Goal: Information Seeking & Learning: Learn about a topic

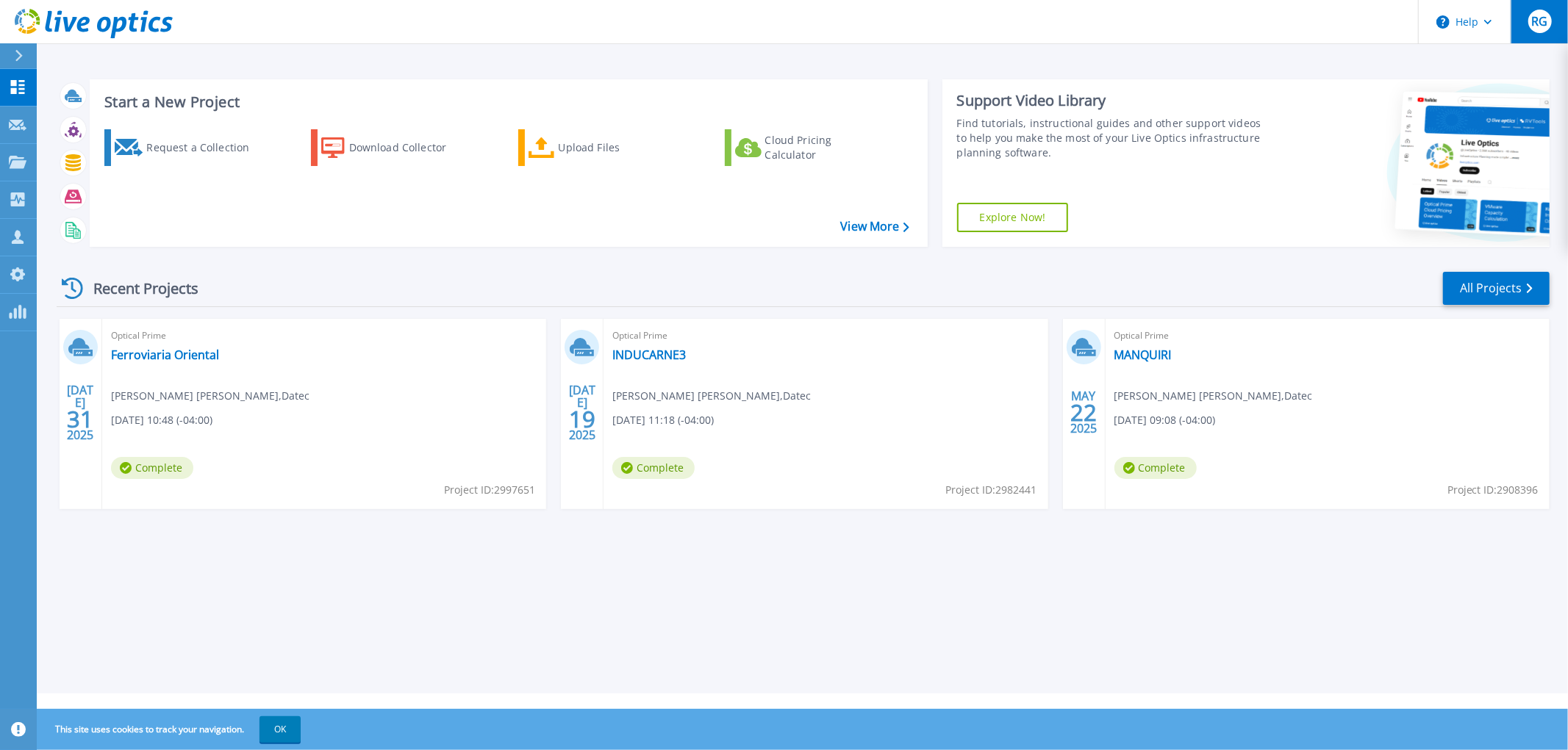
click at [1534, 21] on span "RG" at bounding box center [1540, 22] width 16 height 12
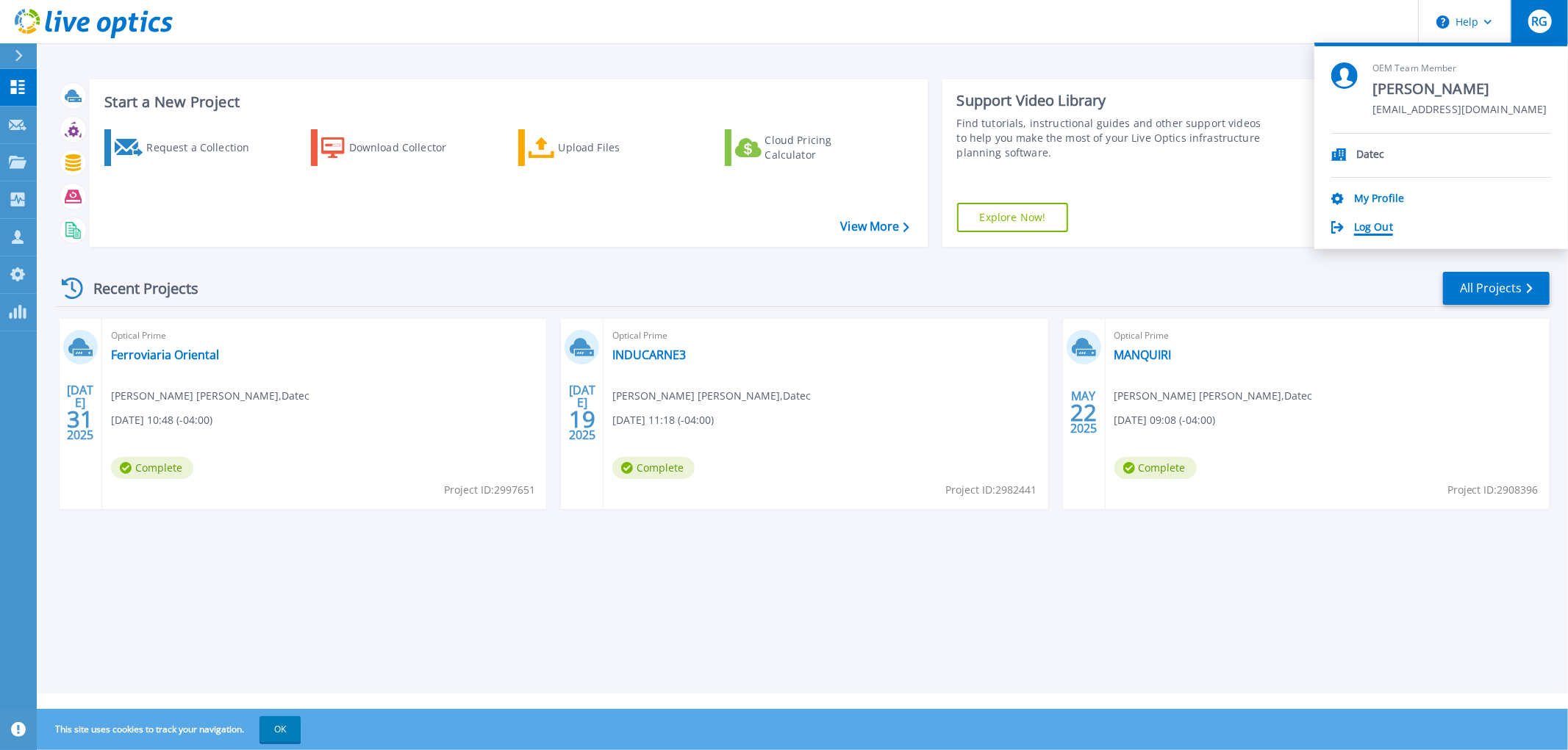
click at [1371, 223] on link "Log Out" at bounding box center [1373, 228] width 39 height 14
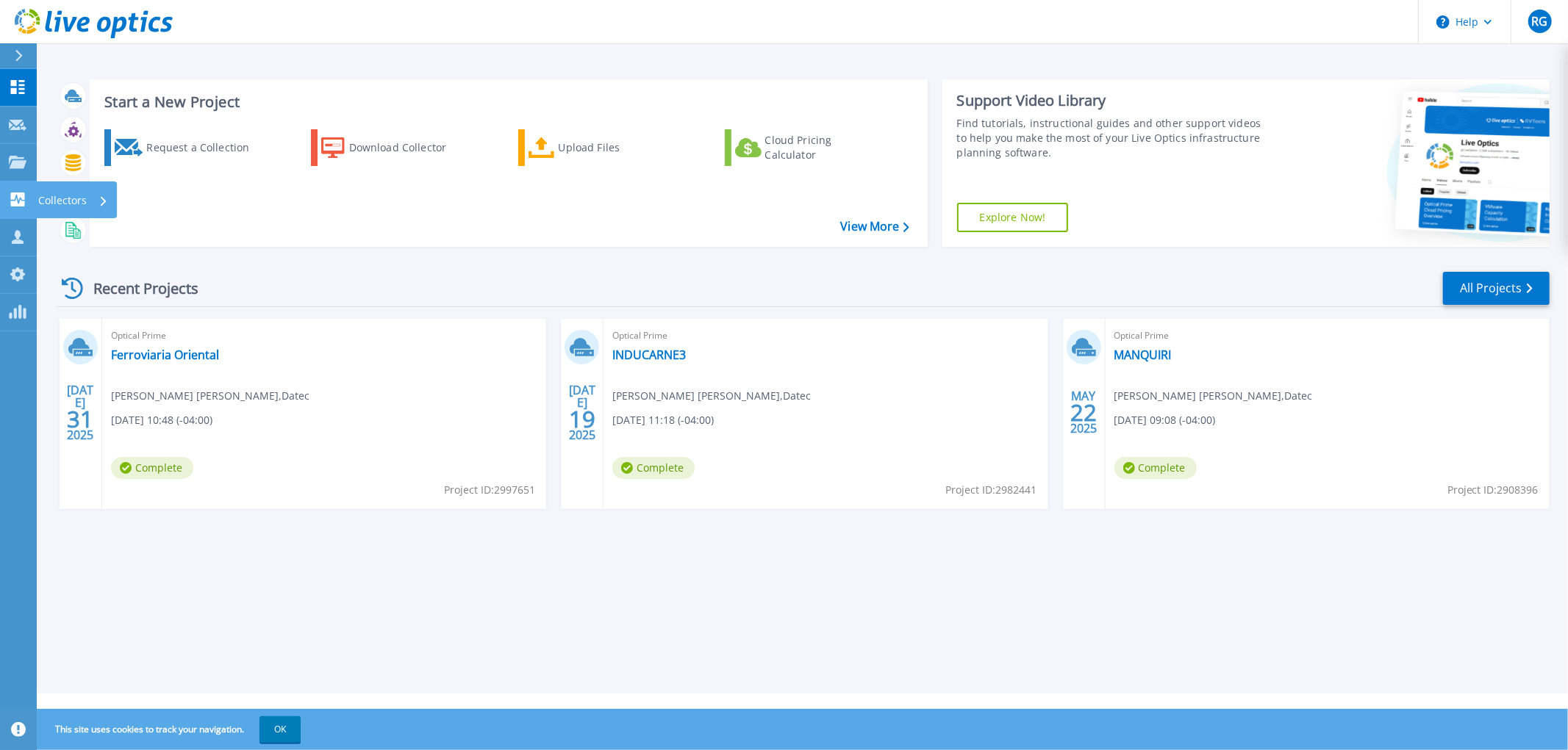
click at [18, 199] on icon at bounding box center [18, 199] width 18 height 14
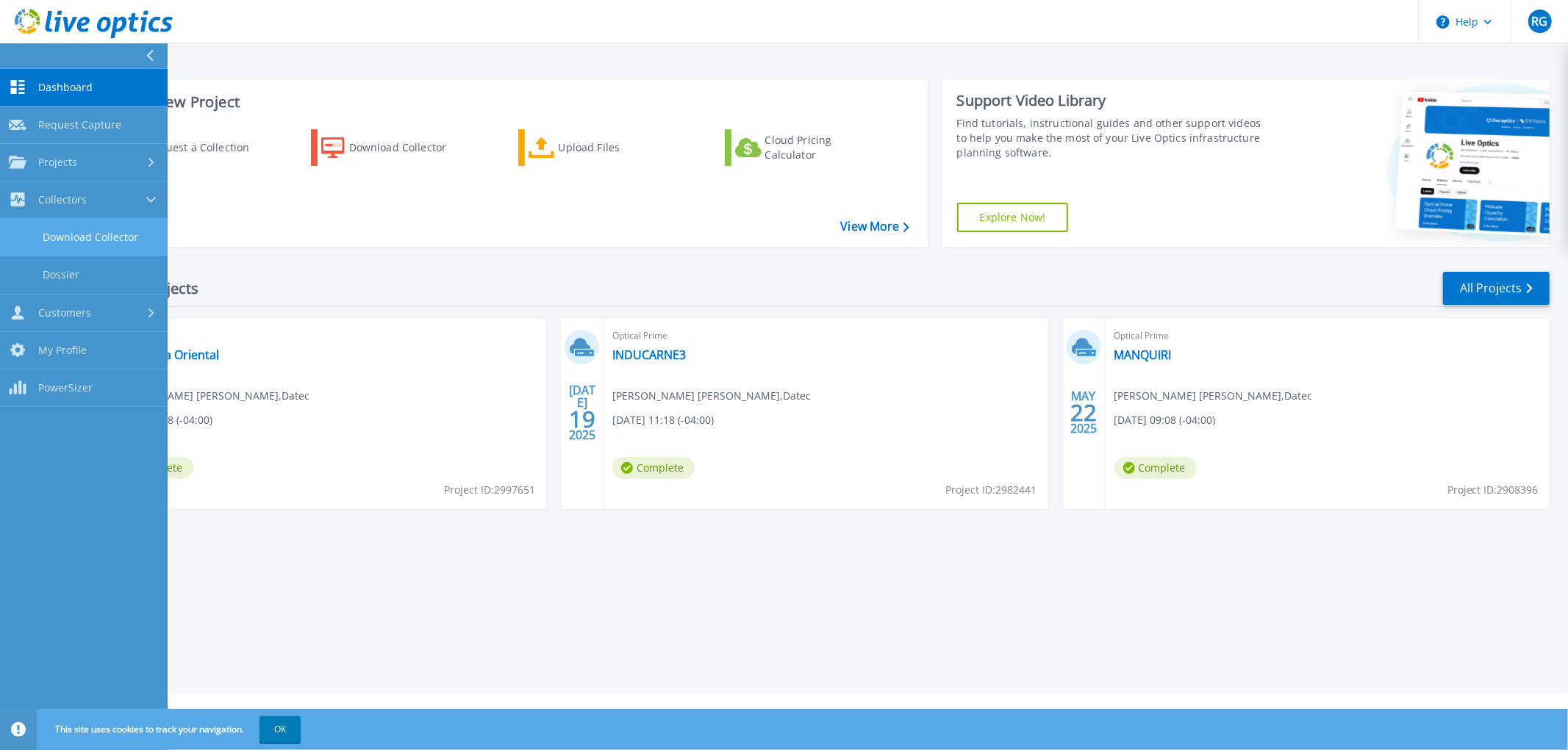
click at [69, 240] on link "Download Collector" at bounding box center [83, 238] width 168 height 37
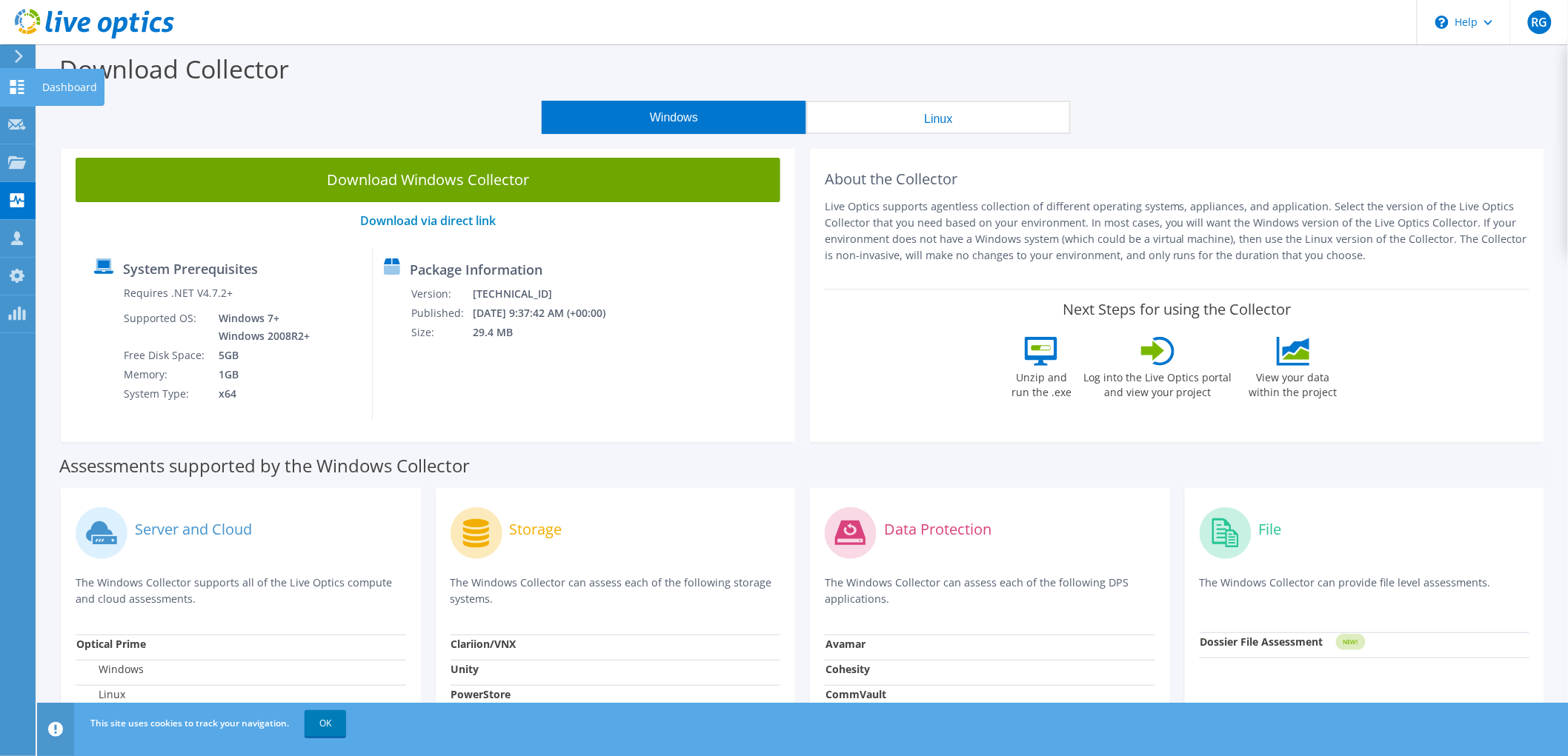
click at [18, 80] on use at bounding box center [17, 87] width 14 height 14
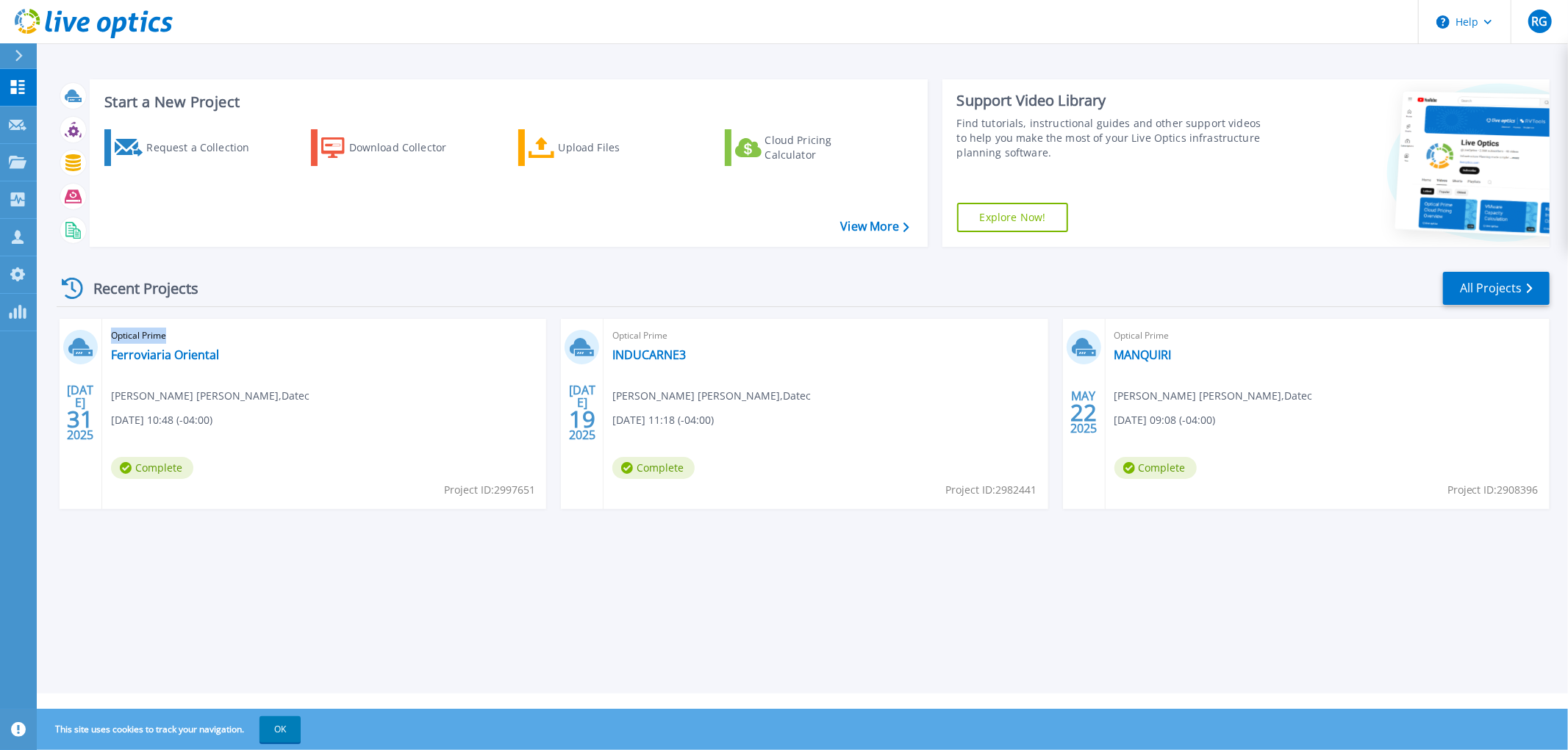
drag, startPoint x: 113, startPoint y: 337, endPoint x: 177, endPoint y: 338, distance: 64.0
click at [177, 338] on span "Optical Prime" at bounding box center [324, 336] width 426 height 16
drag, startPoint x: 177, startPoint y: 338, endPoint x: 332, endPoint y: 339, distance: 155.0
click at [116, 332] on span "Optical Prime" at bounding box center [324, 336] width 426 height 16
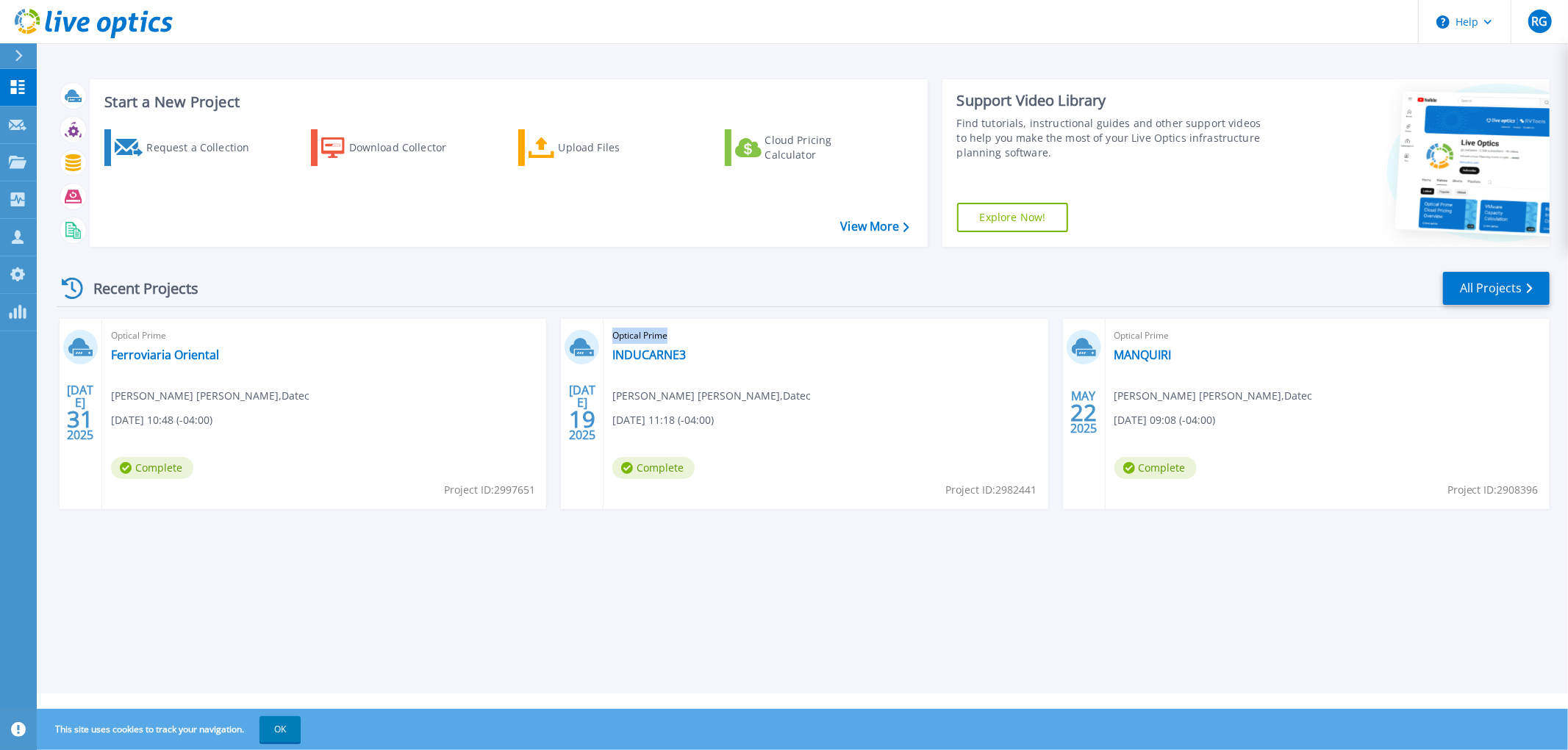
drag, startPoint x: 647, startPoint y: 340, endPoint x: 609, endPoint y: 338, distance: 38.1
click at [609, 338] on div "Optical Prime INDUCARNE3 Yasuhiko Roca Higa , Datec 07/19/2025, 11:18 (-04:00) …" at bounding box center [826, 414] width 444 height 191
drag, startPoint x: 1189, startPoint y: 336, endPoint x: 1113, endPoint y: 334, distance: 76.0
click at [1113, 334] on div "Optical Prime MANQUIRI Yasuhiko Roca Higa , Datec 05/22/2025, 09:08 (-04:00) Co…" at bounding box center [1328, 414] width 444 height 191
click at [1201, 337] on span "Optical Prime" at bounding box center [1328, 336] width 426 height 16
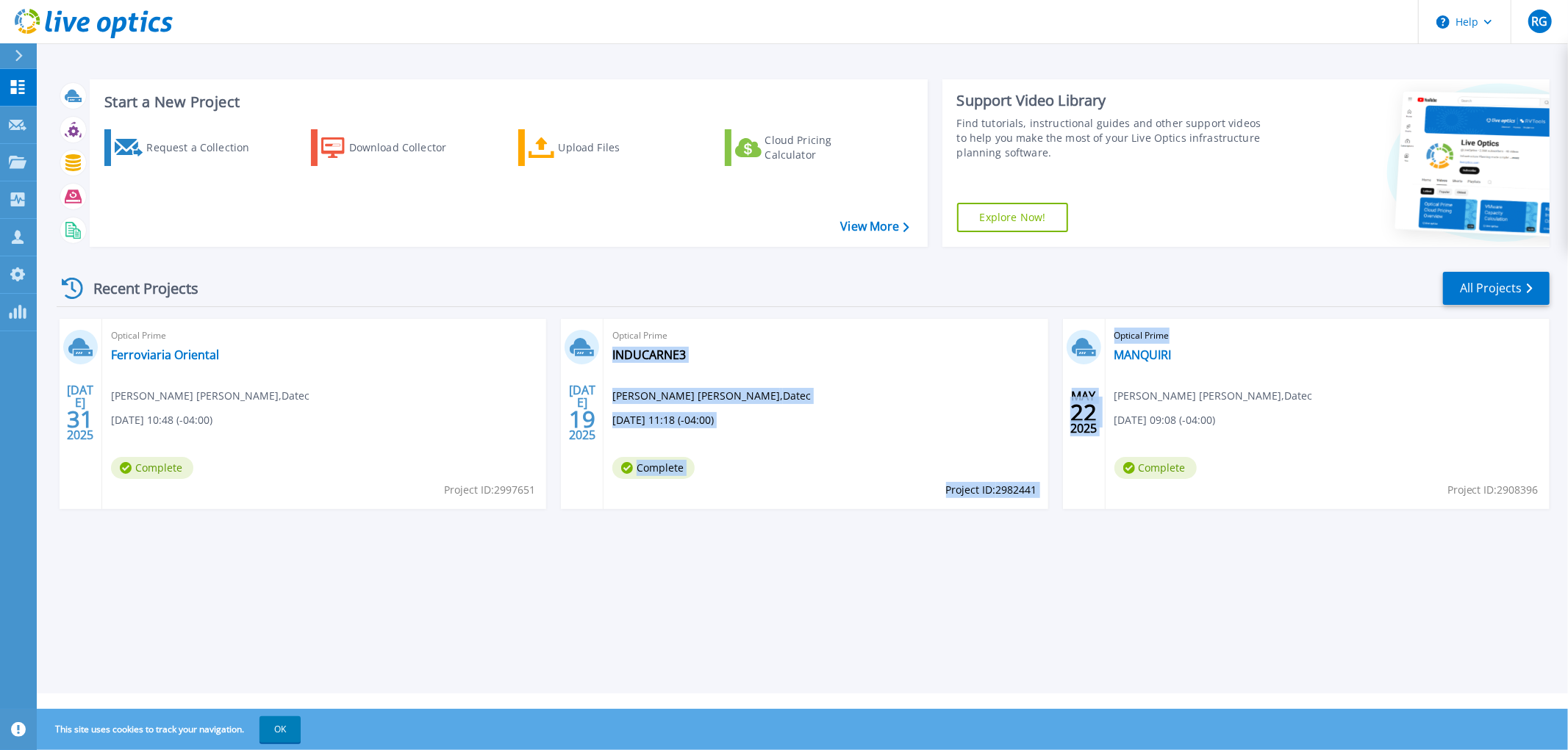
drag, startPoint x: 1177, startPoint y: 334, endPoint x: 1042, endPoint y: 327, distance: 135.2
click at [1050, 328] on div "JUL 31 2025 Optical Prime Ferroviaria Oriental Yasuhiko Roca Higa , Datec 07/31…" at bounding box center [797, 428] width 1505 height 220
click at [767, 322] on div "Optical Prime INDUCARNE3 Yasuhiko Roca Higa , Datec 07/19/2025, 11:18 (-04:00) …" at bounding box center [826, 414] width 444 height 191
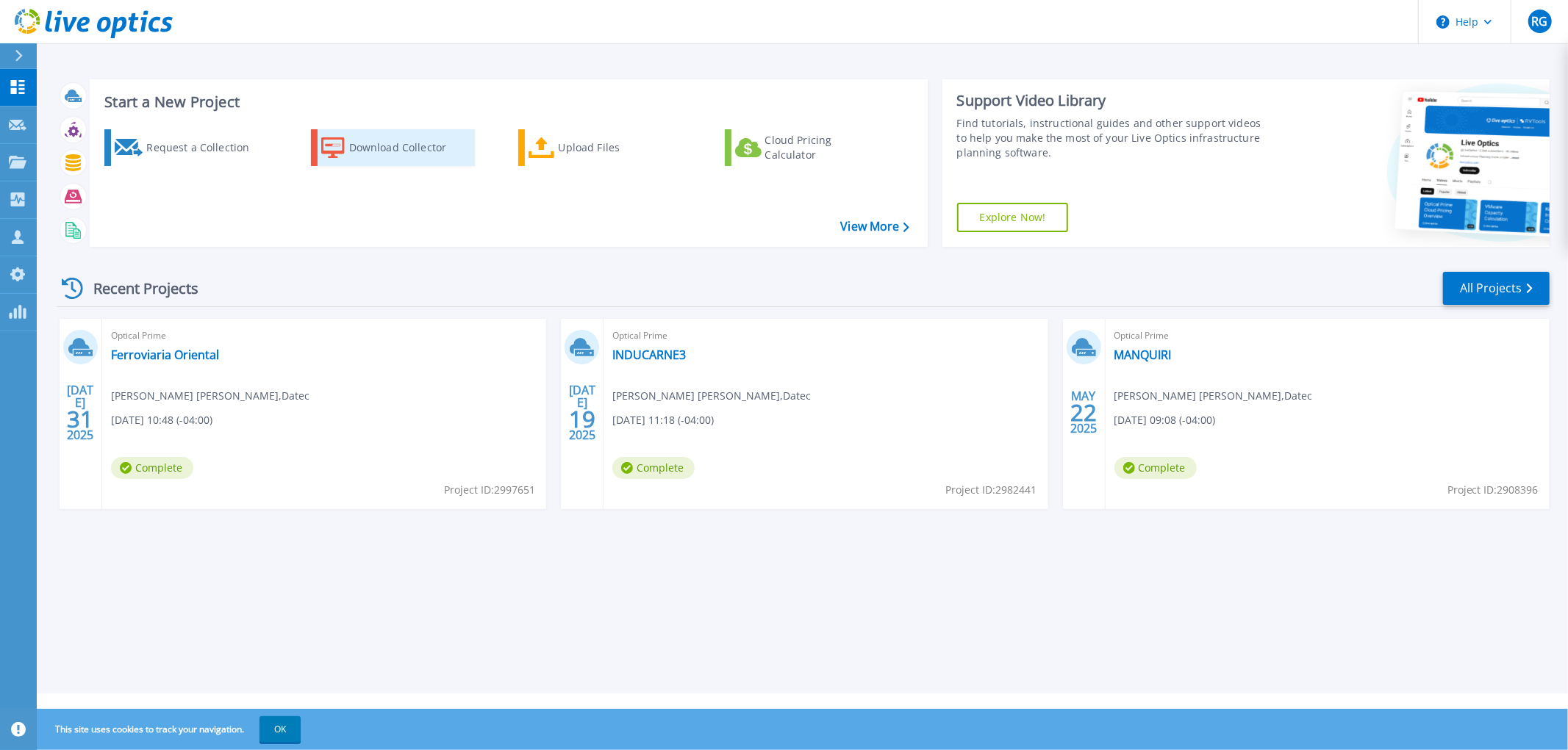
click at [407, 147] on div "Download Collector" at bounding box center [408, 147] width 118 height 29
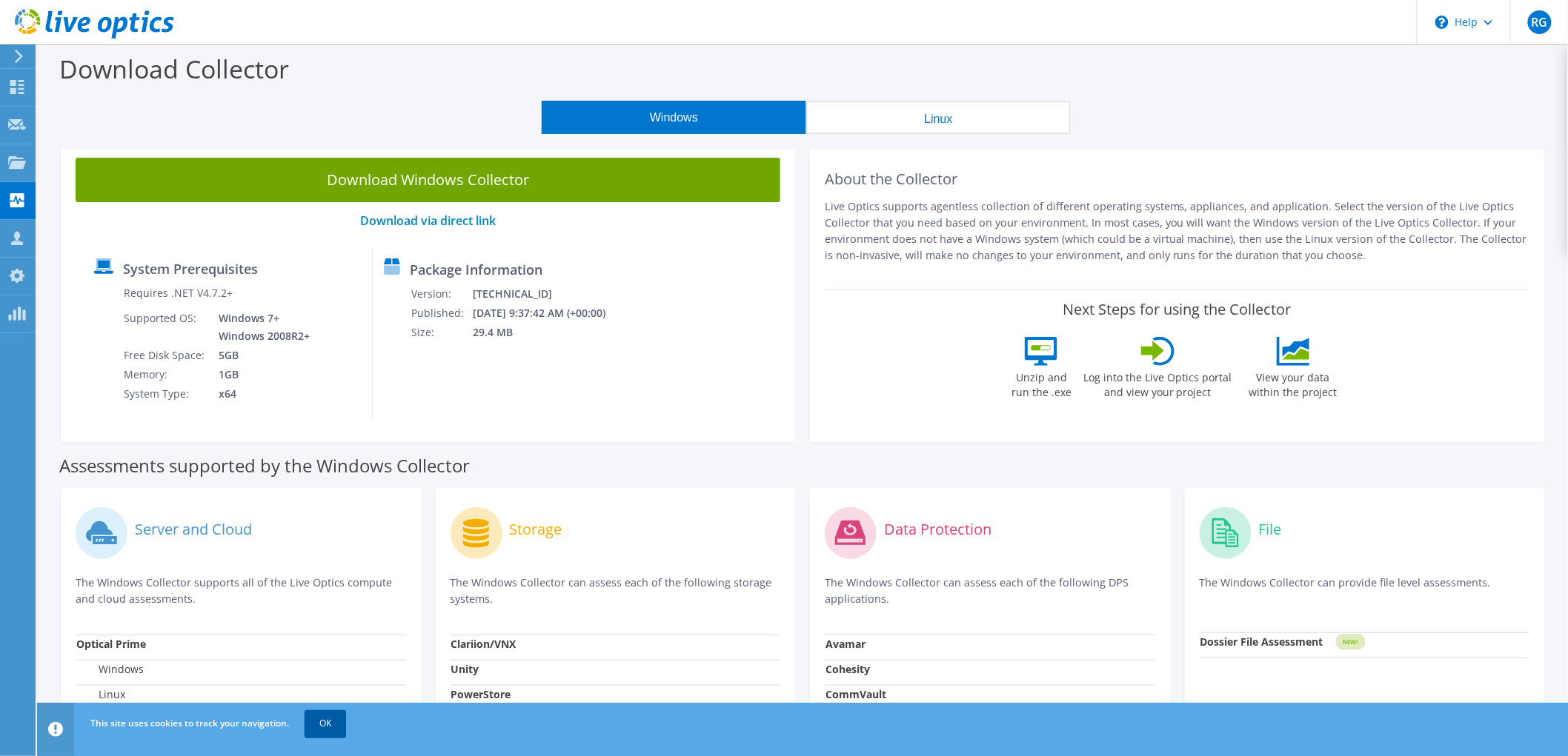
click at [322, 721] on link "OK" at bounding box center [324, 724] width 41 height 27
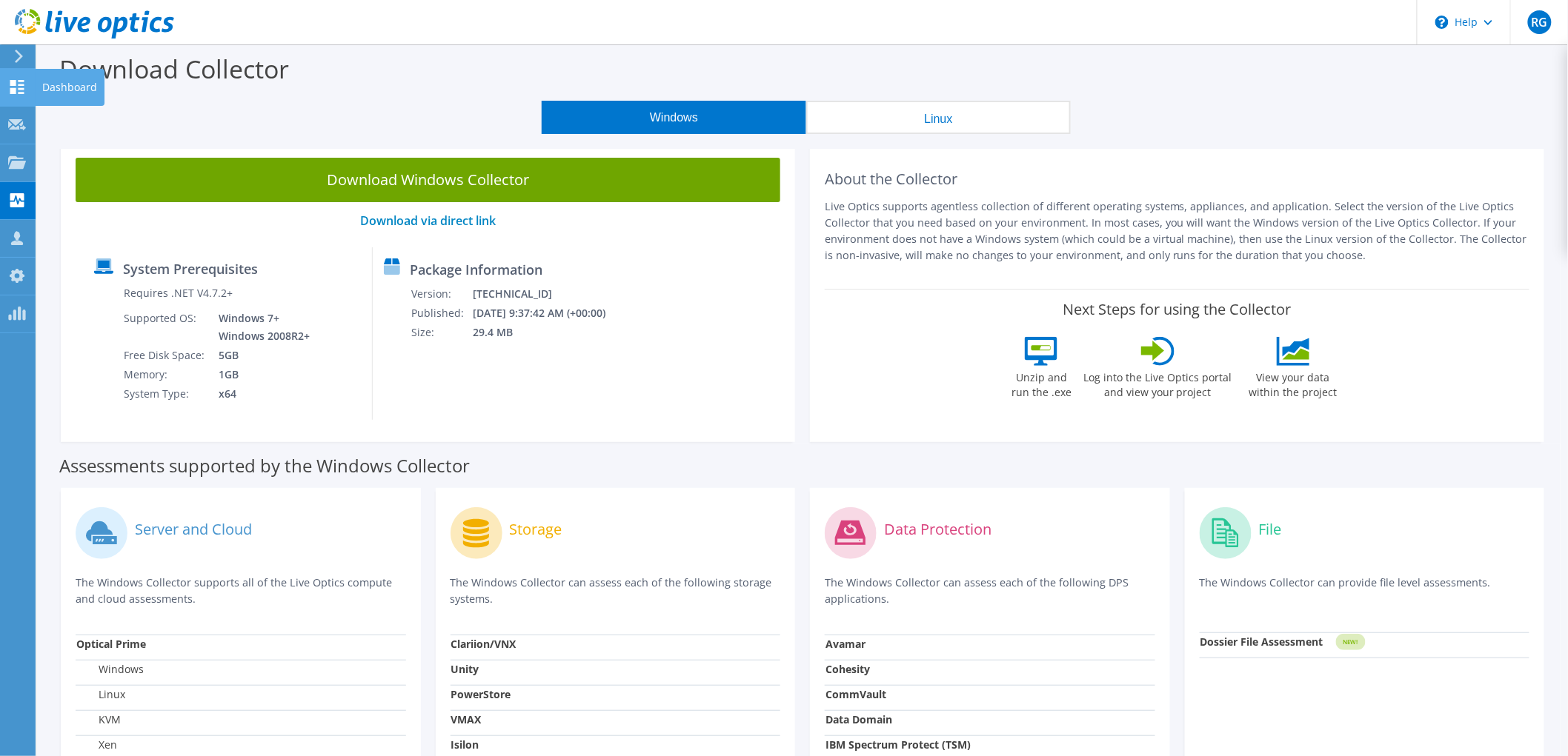
click at [24, 80] on icon at bounding box center [17, 87] width 18 height 14
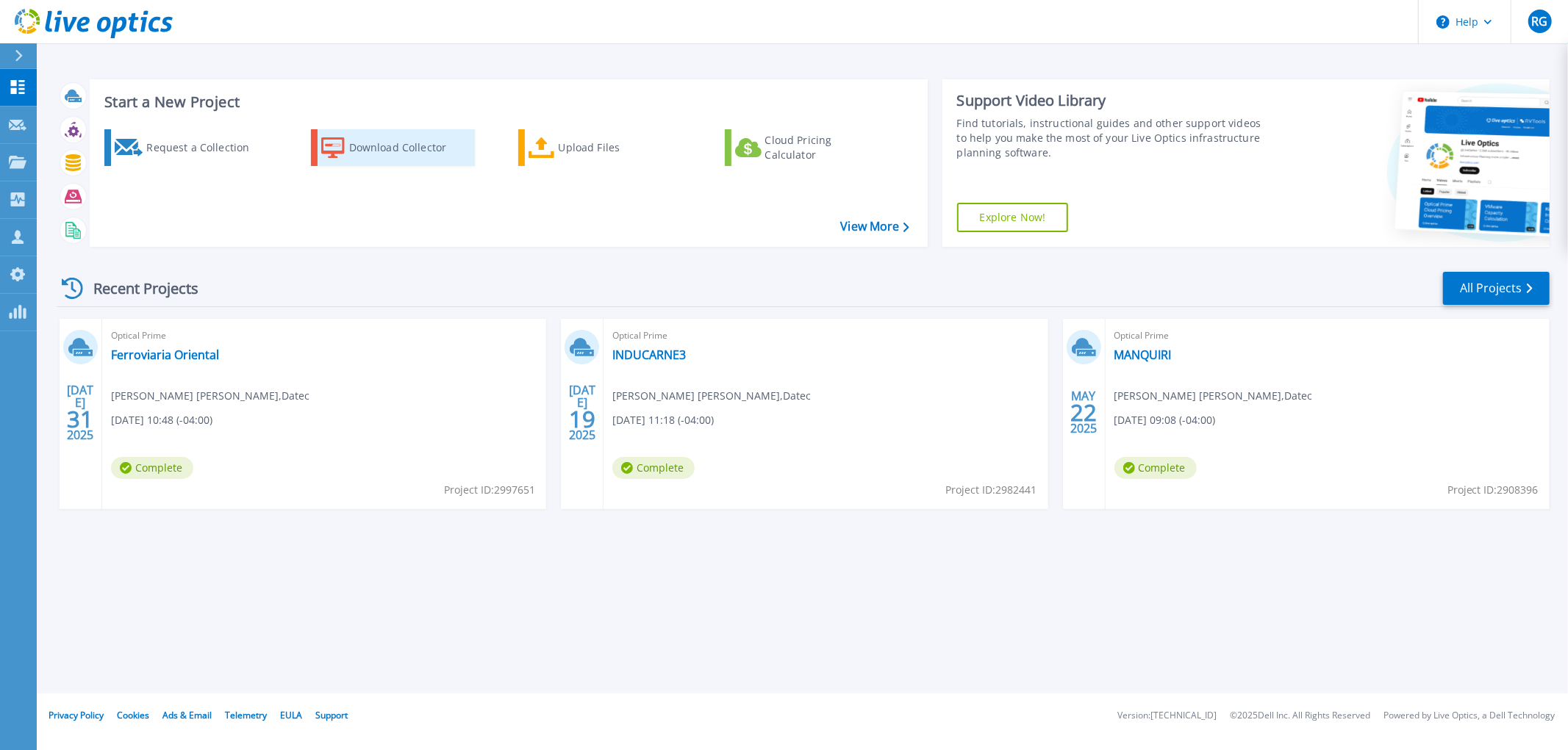
click at [368, 137] on div "Download Collector" at bounding box center [408, 147] width 118 height 29
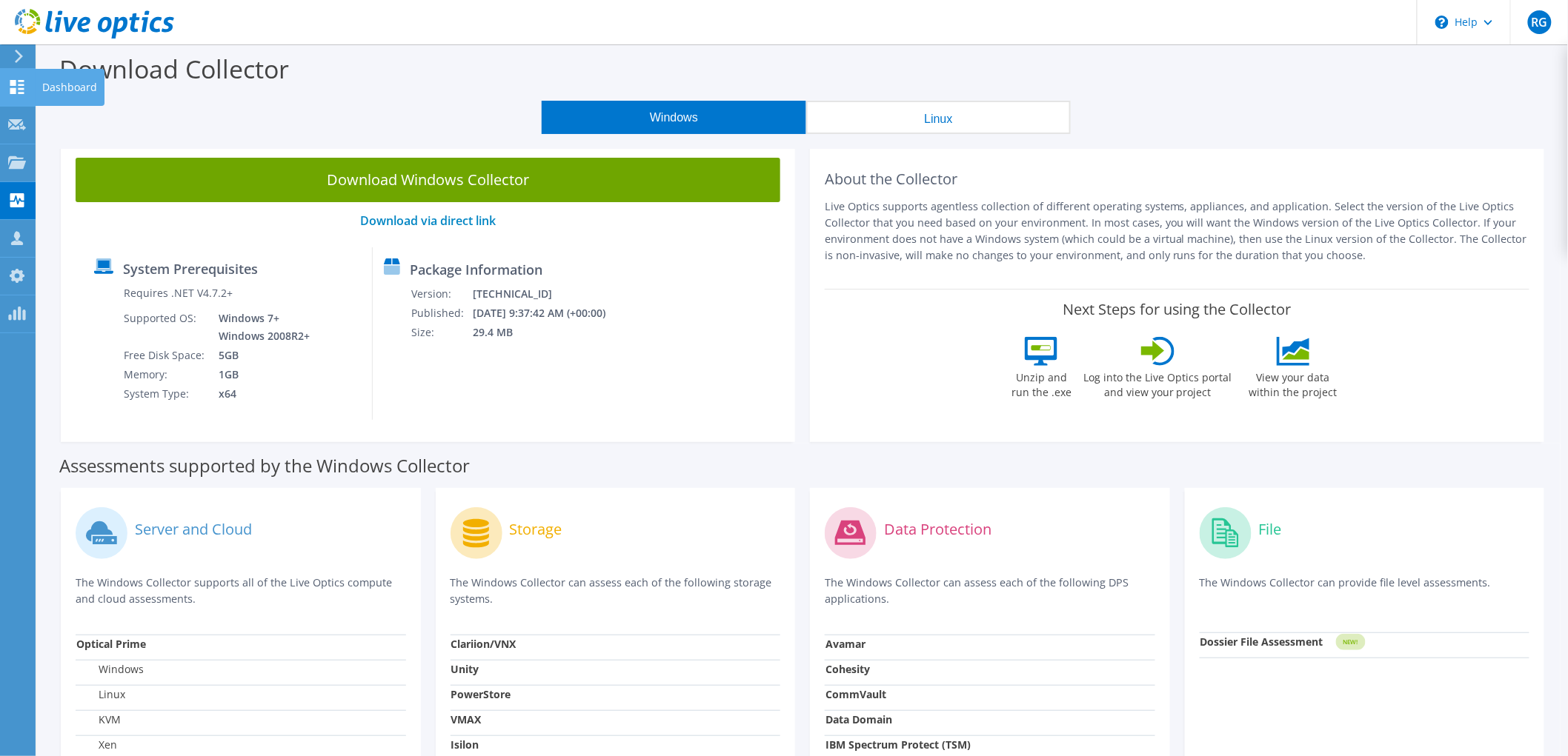
click at [26, 93] on div at bounding box center [17, 89] width 18 height 17
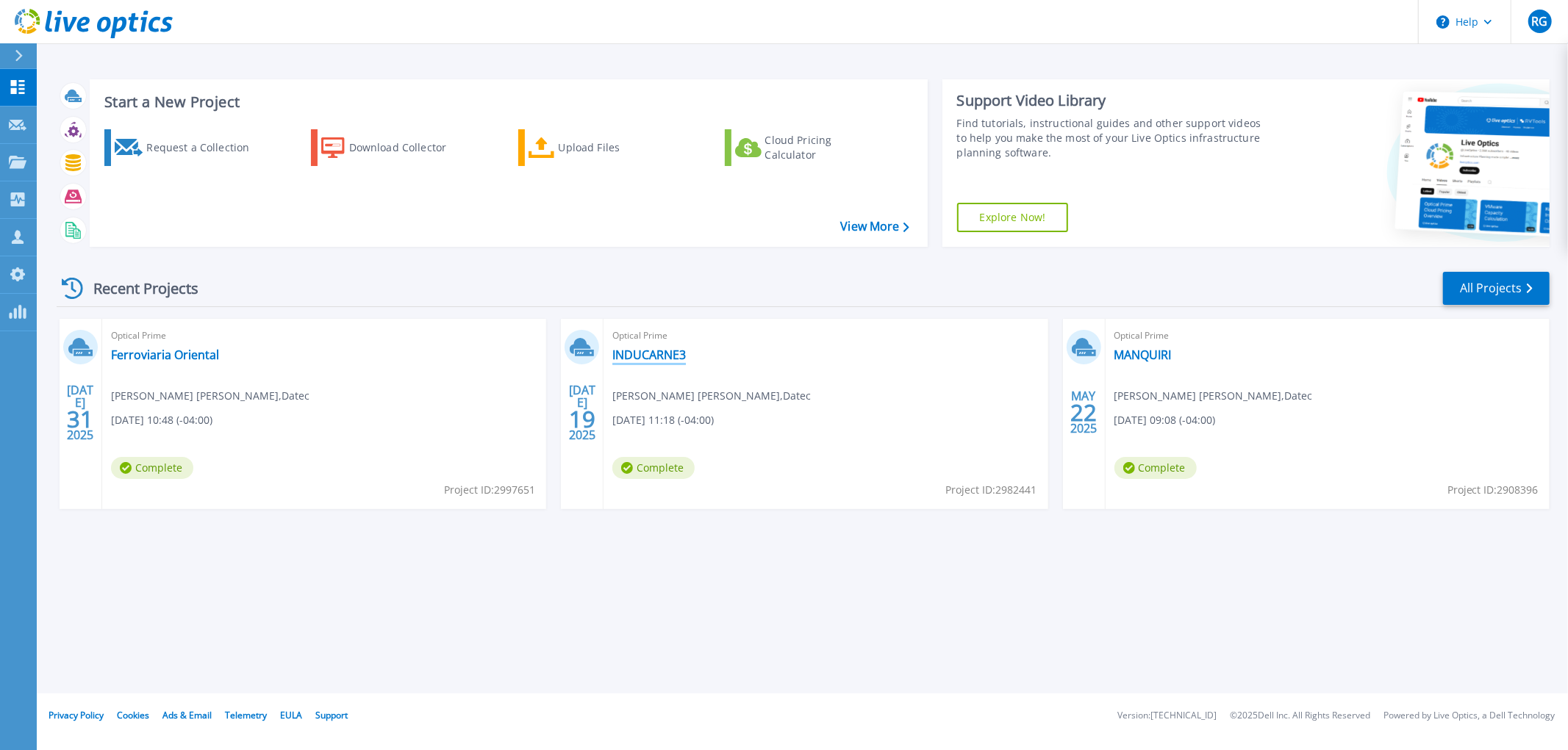
click at [663, 350] on link "INDUCARNE3" at bounding box center [649, 355] width 74 height 15
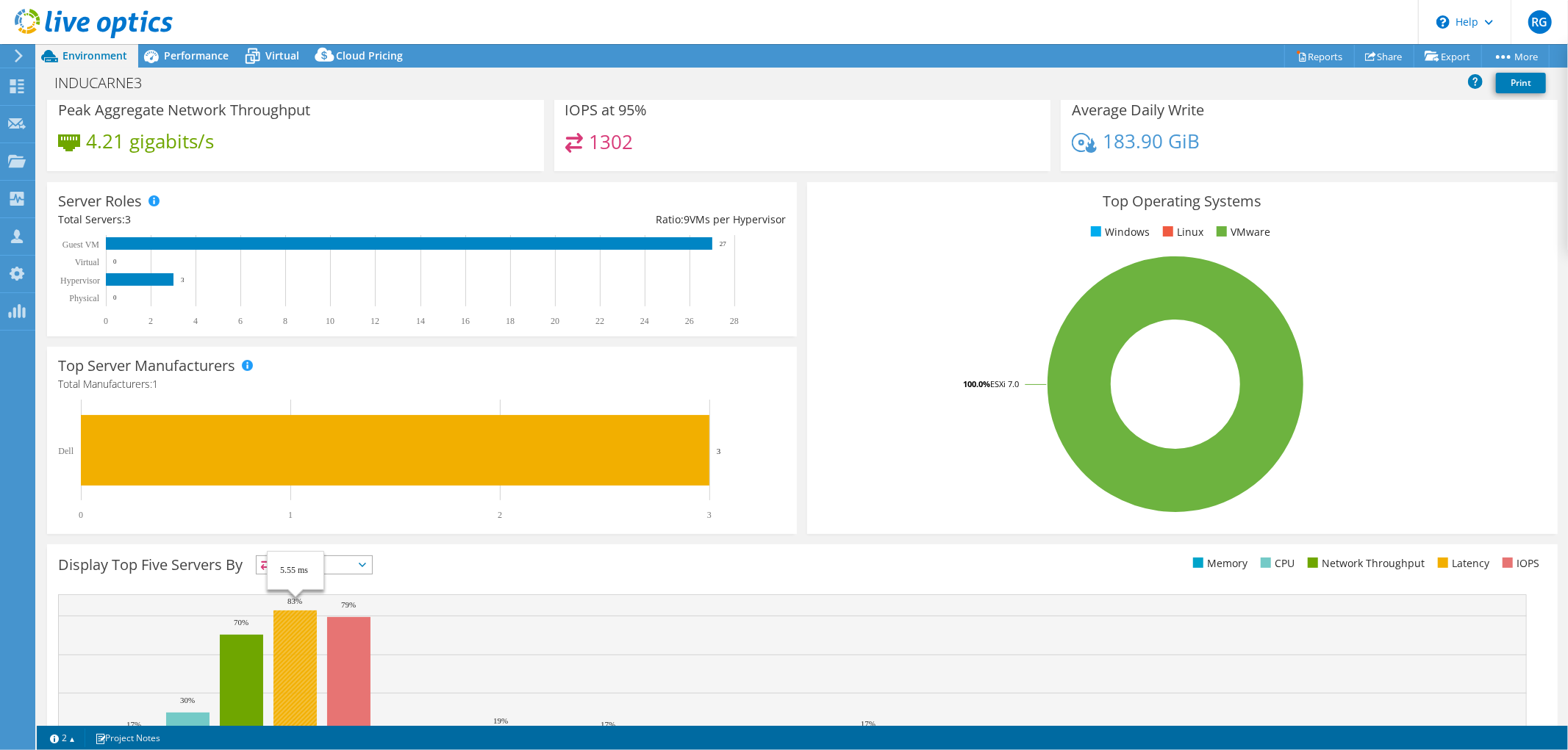
scroll to position [229, 0]
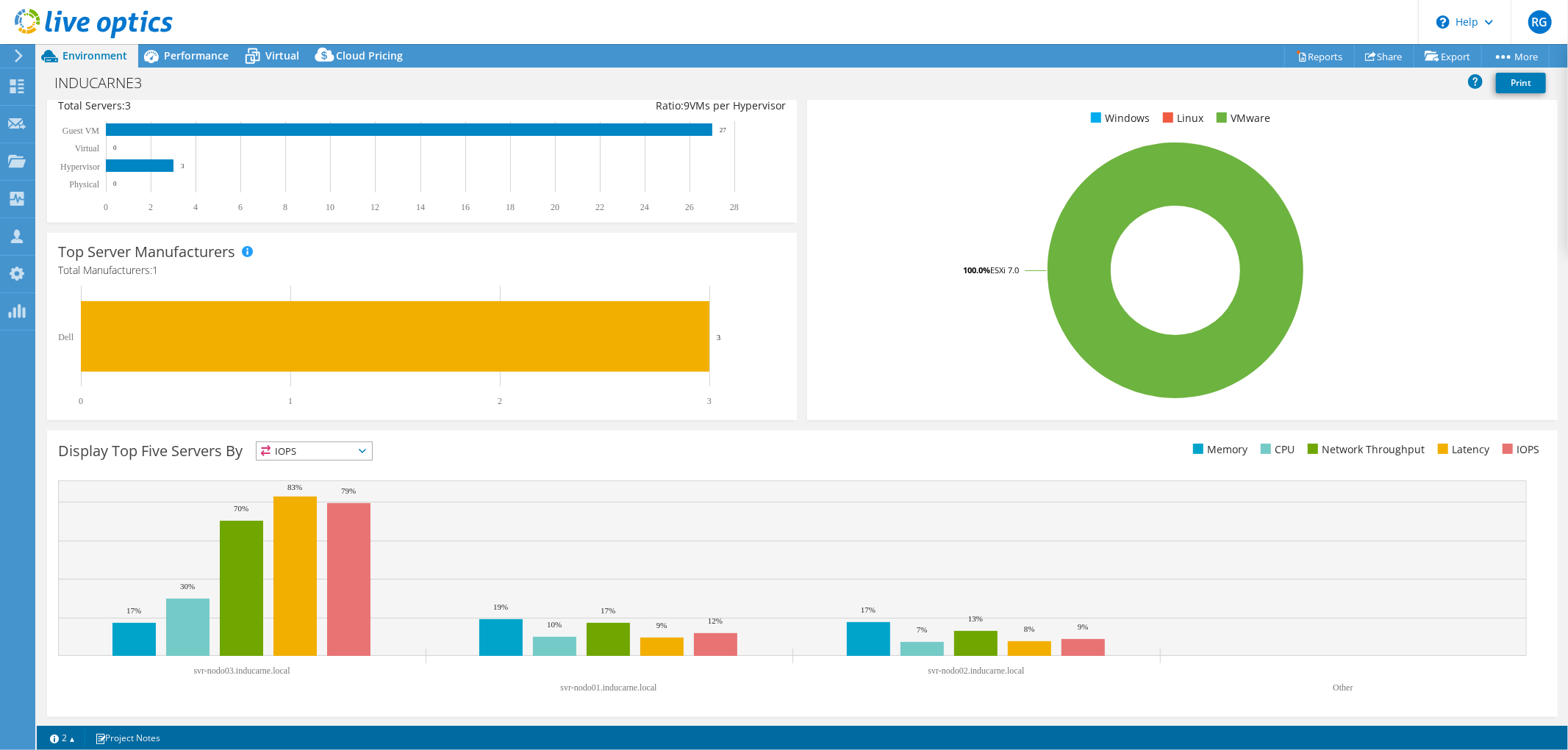
click at [318, 459] on span "IOPS" at bounding box center [314, 451] width 116 height 18
click at [291, 483] on li "Memory" at bounding box center [314, 491] width 116 height 21
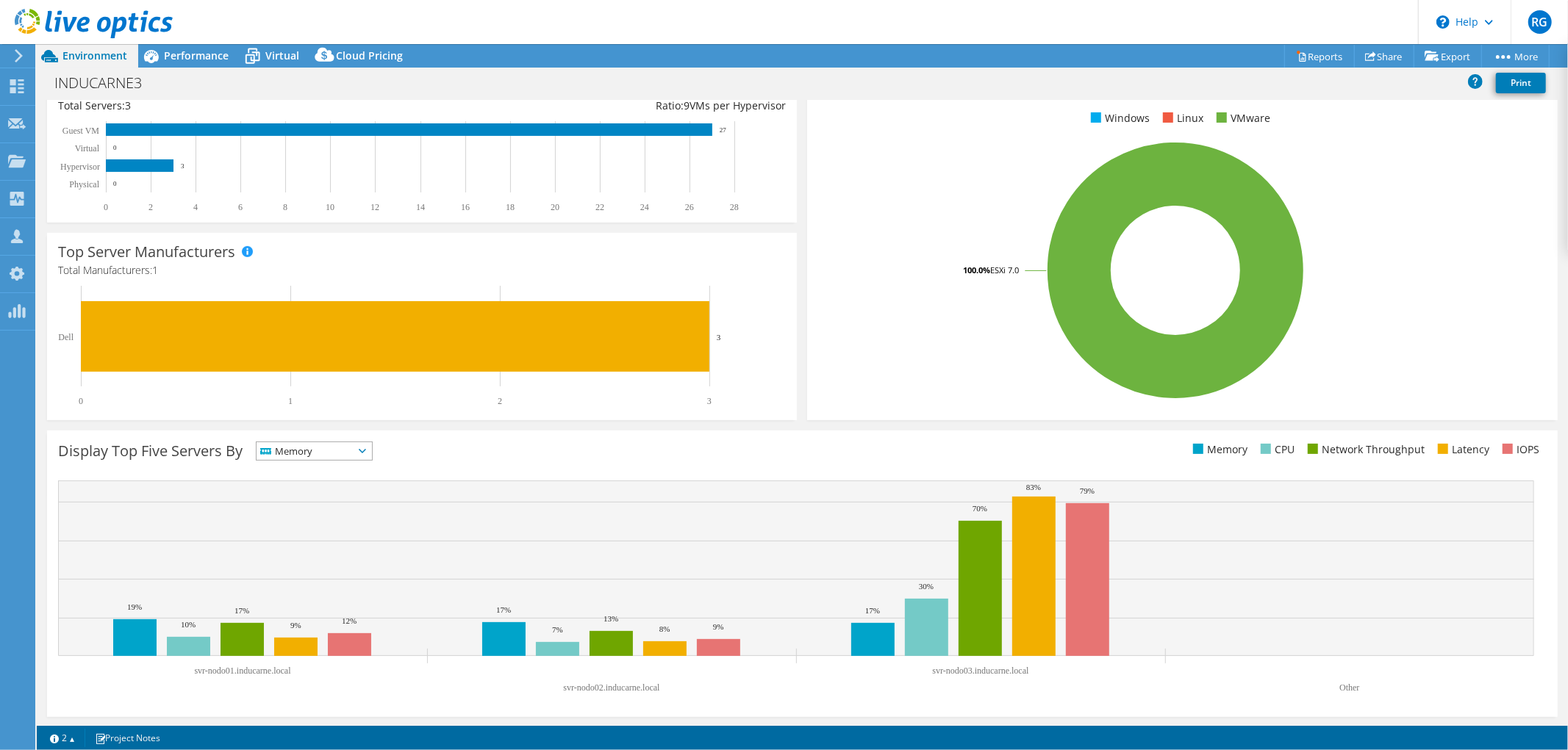
click at [370, 452] on span "Memory" at bounding box center [314, 451] width 116 height 18
click at [347, 510] on li "CPU" at bounding box center [314, 512] width 116 height 21
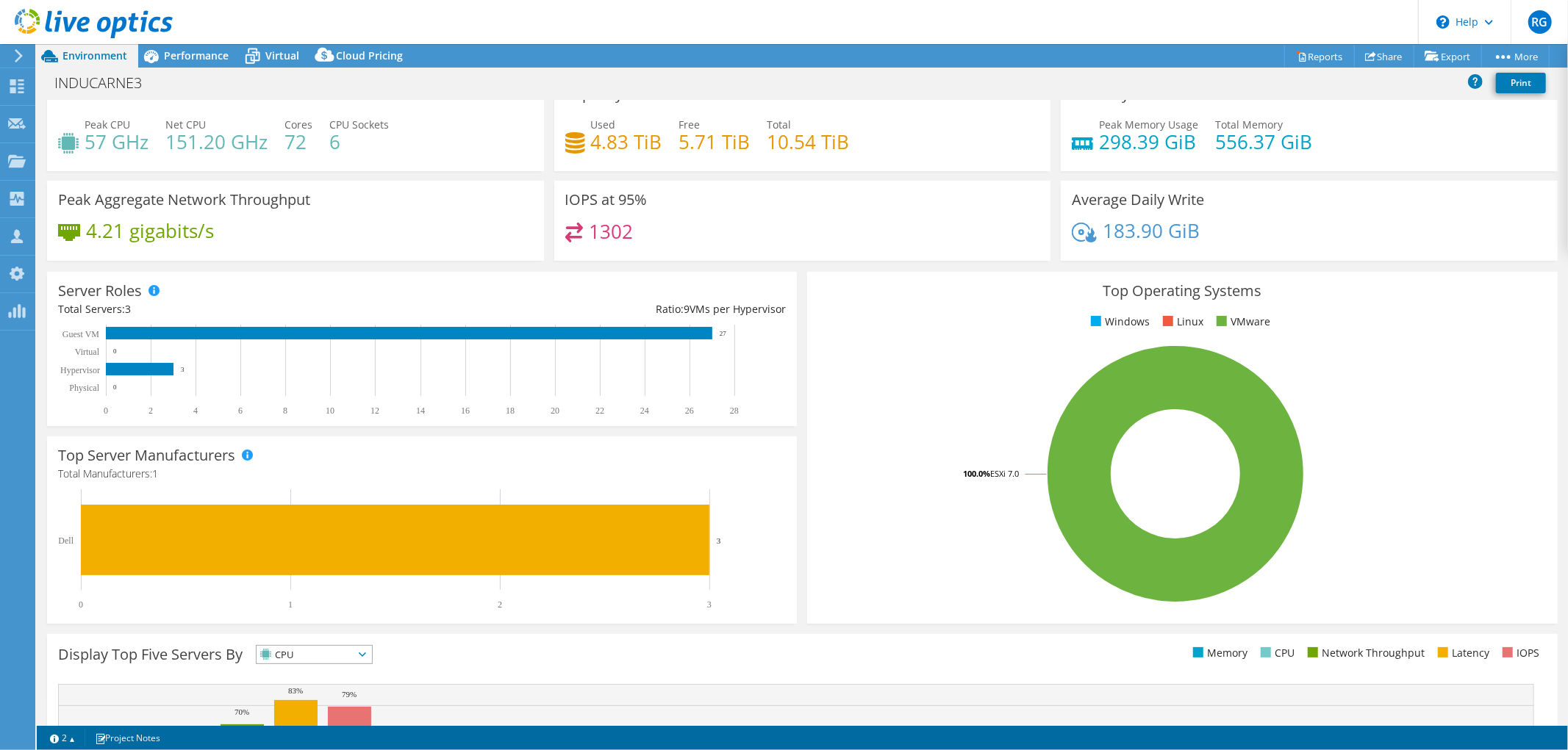
scroll to position [0, 0]
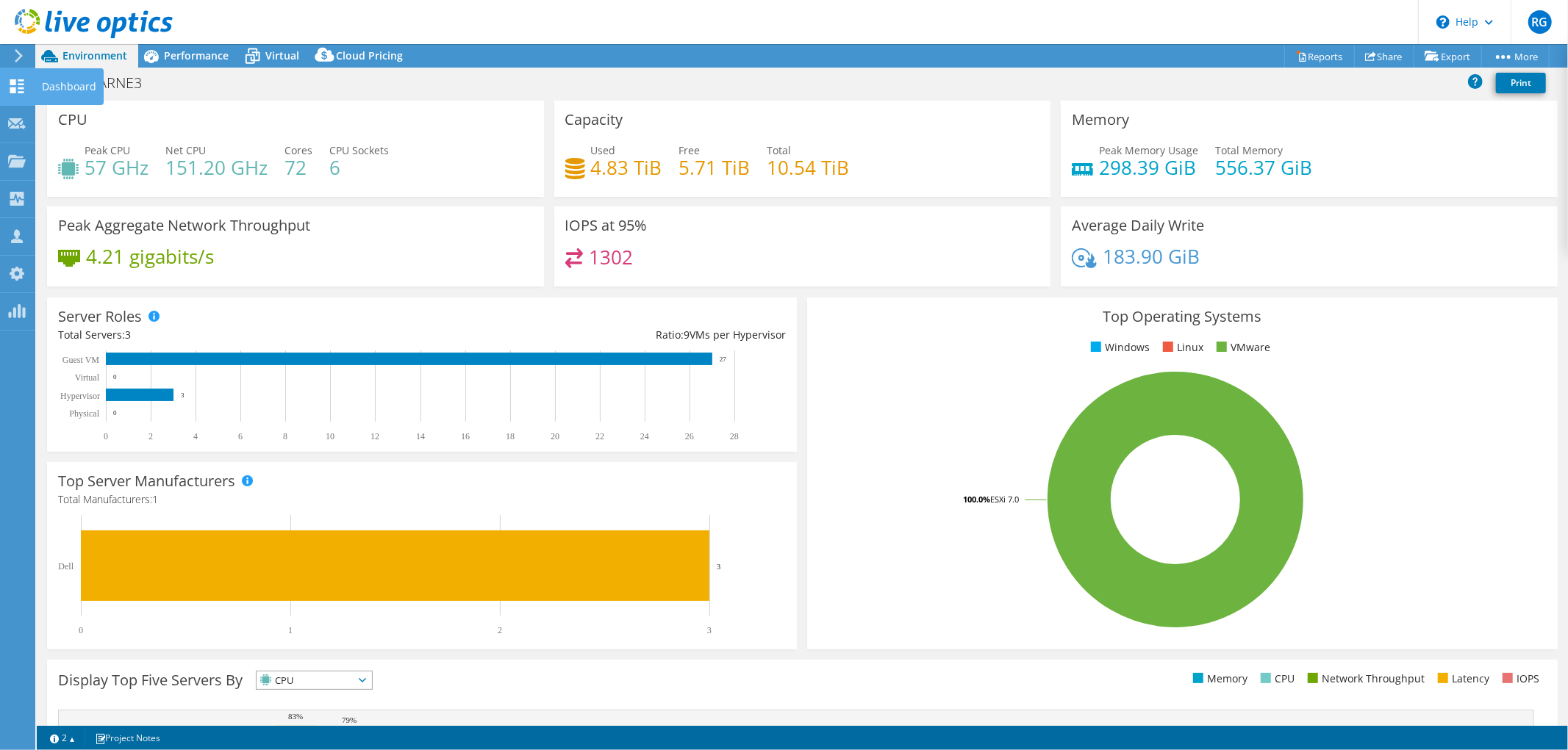
click at [19, 84] on icon at bounding box center [17, 86] width 18 height 14
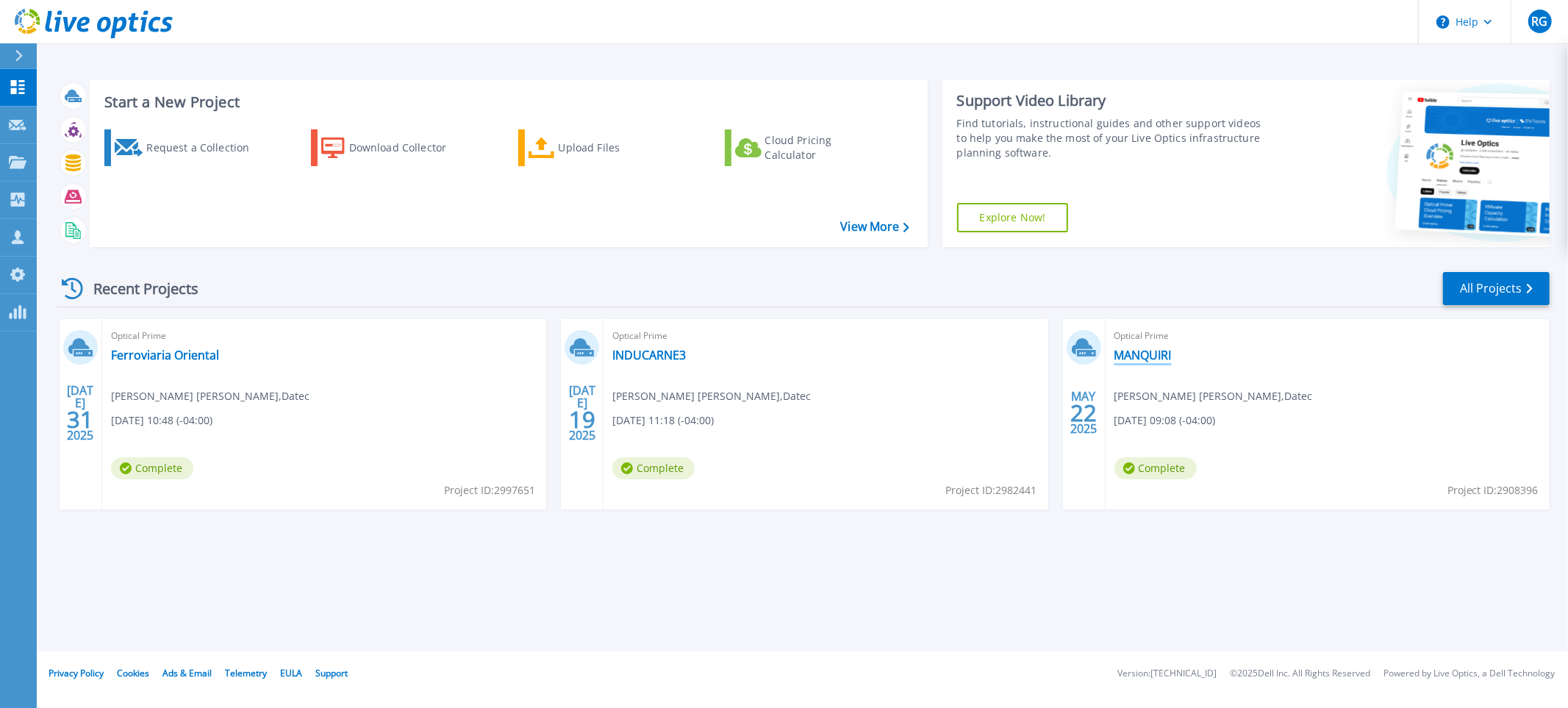
click at [1125, 352] on link "MANQUIRI" at bounding box center [1143, 355] width 57 height 15
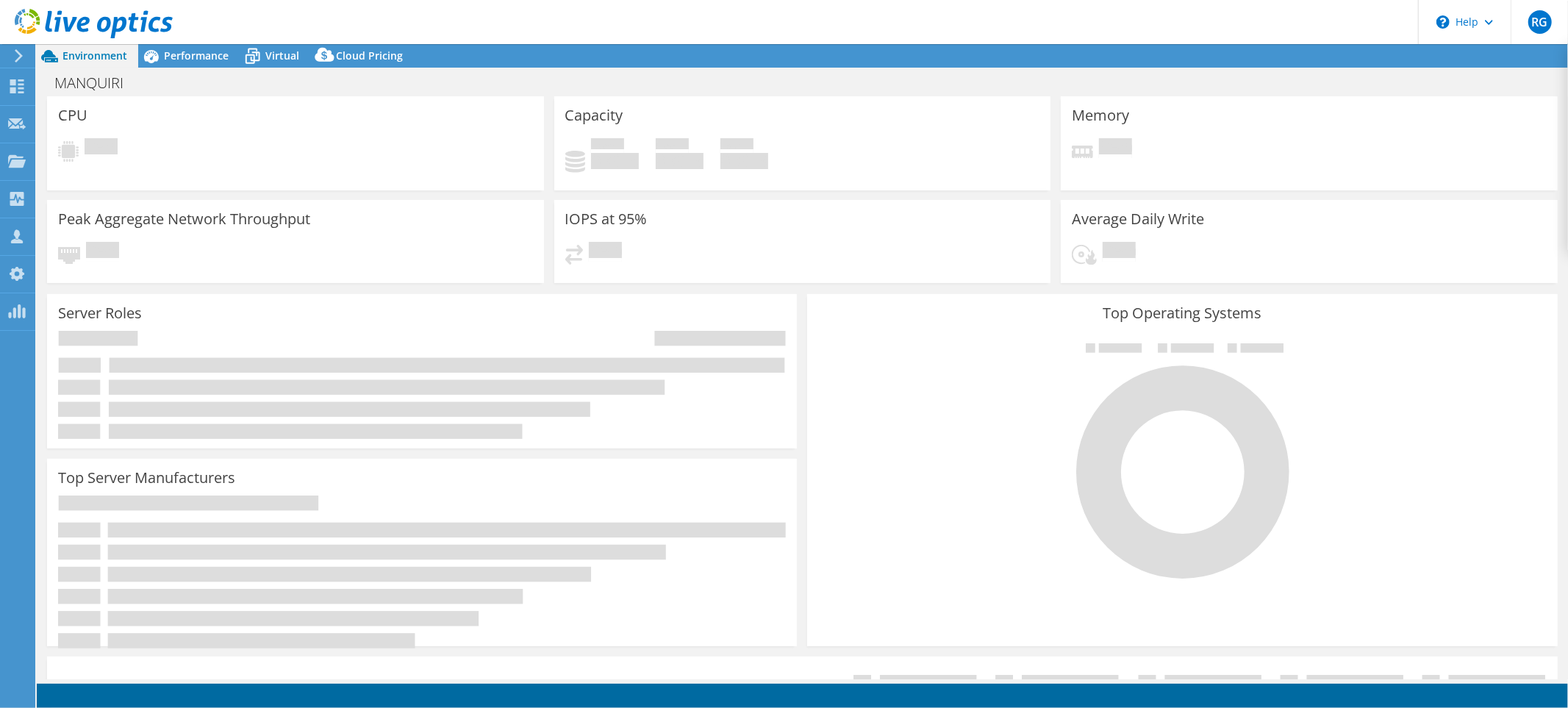
select select "USD"
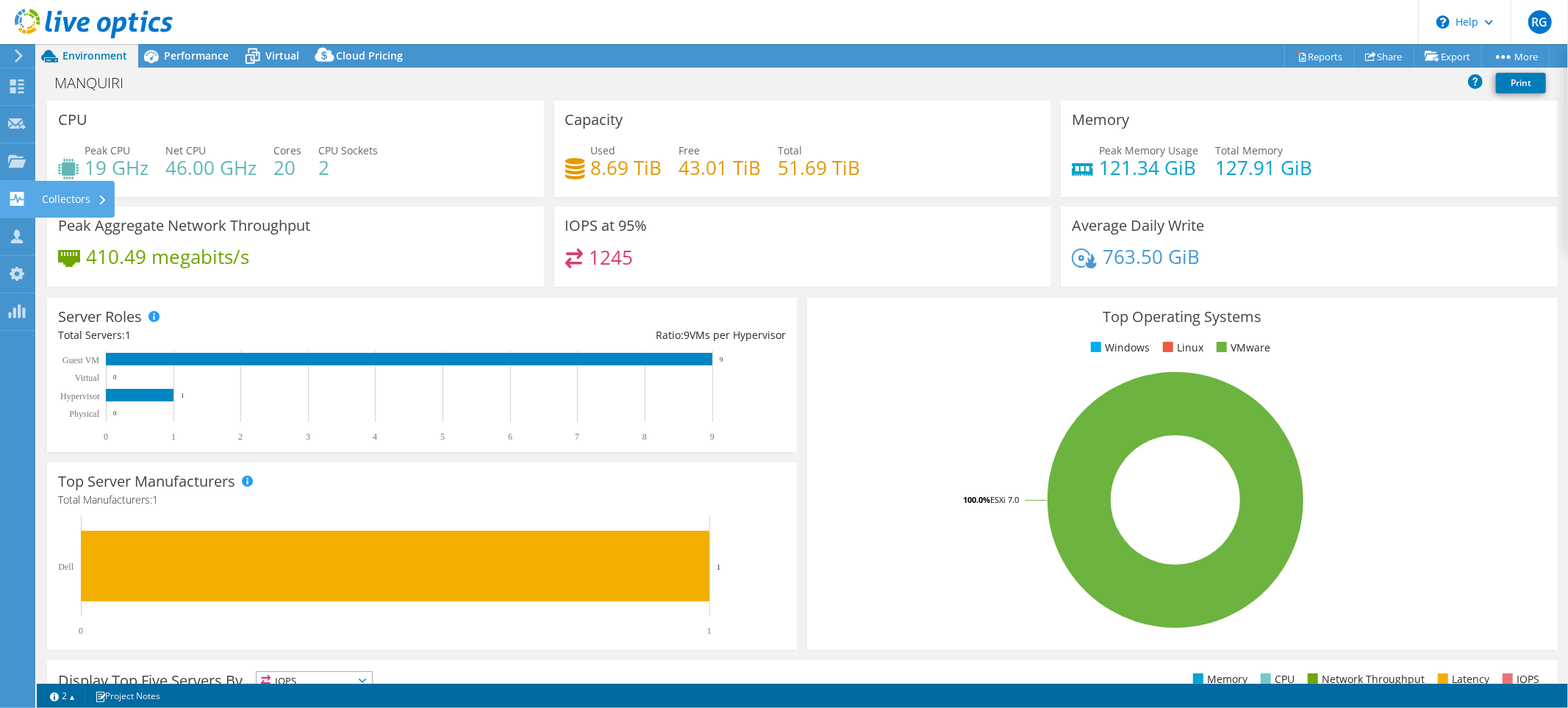
click at [24, 197] on use at bounding box center [17, 198] width 14 height 14
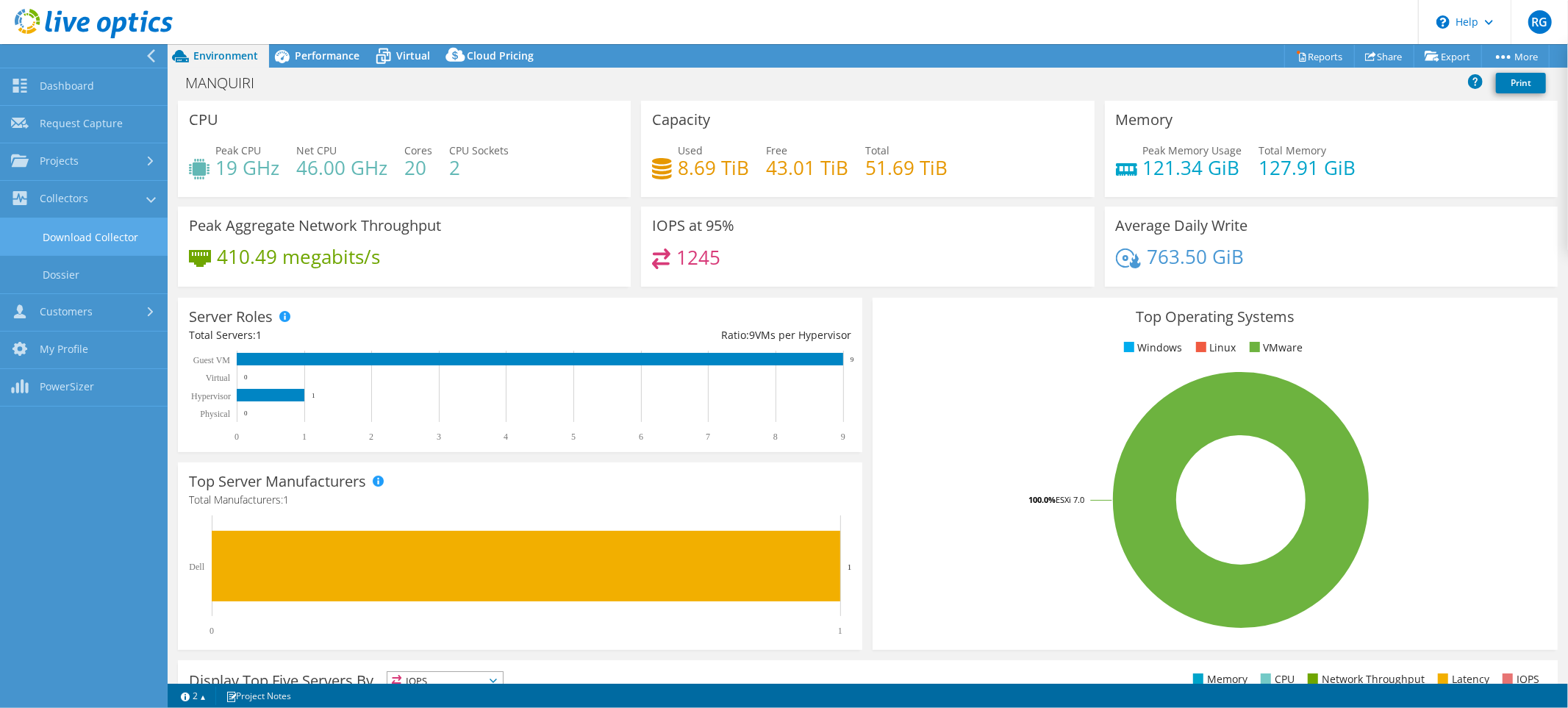
click at [78, 236] on link "Download Collector" at bounding box center [83, 237] width 168 height 37
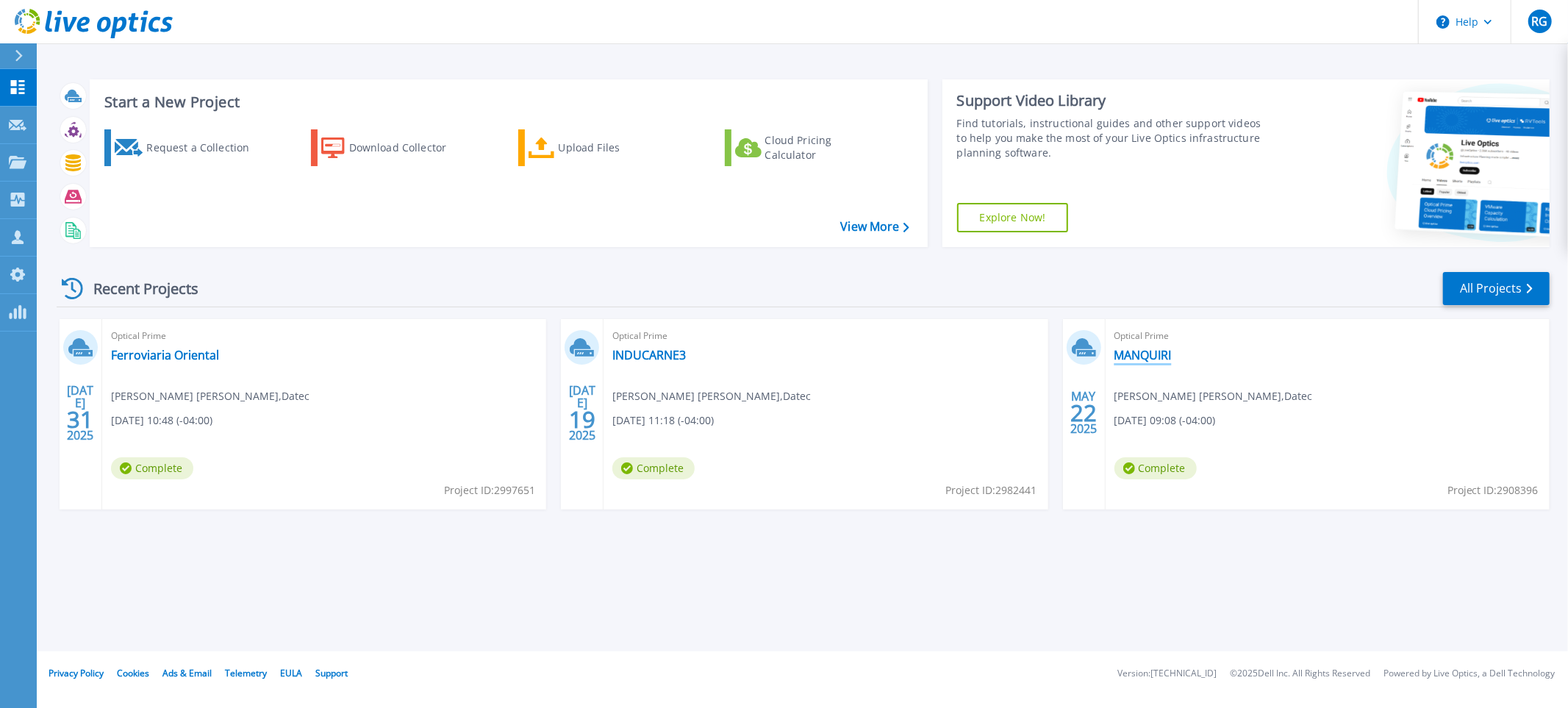
click at [1138, 360] on link "MANQUIRI" at bounding box center [1143, 355] width 57 height 15
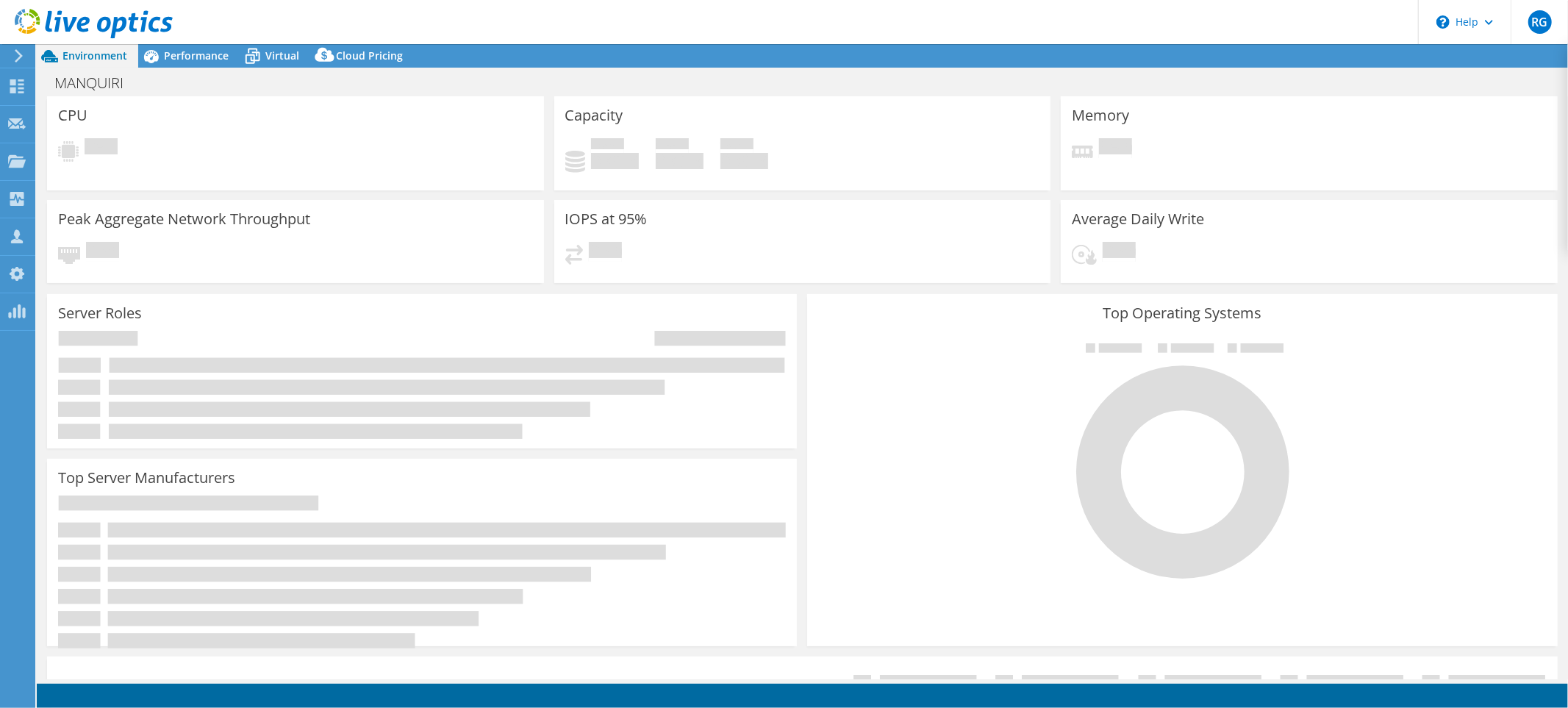
select select "USD"
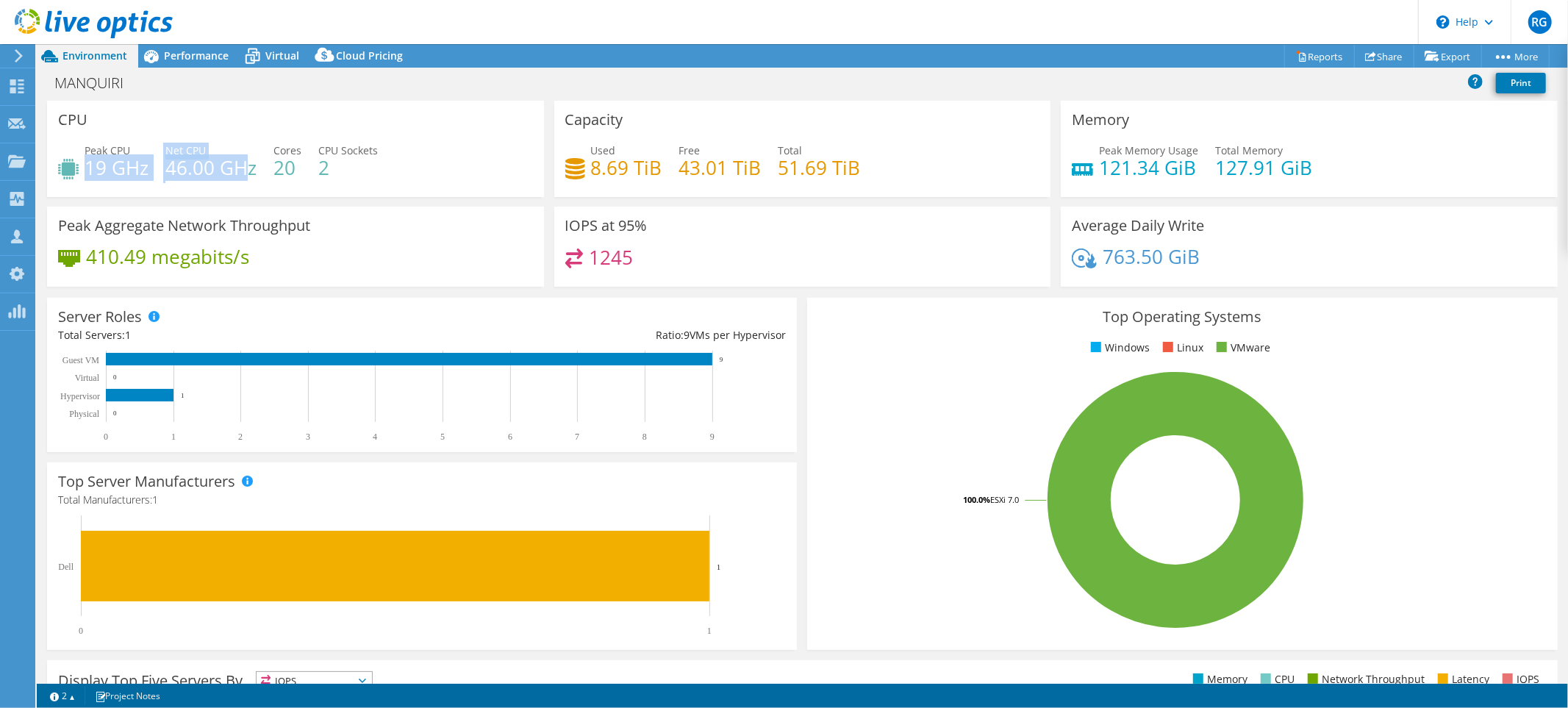
drag, startPoint x: 84, startPoint y: 166, endPoint x: 253, endPoint y: 171, distance: 169.1
click at [252, 172] on div "Peak CPU 19 GHz Net CPU 46.00 GHz Cores 20 CPU Sockets 2" at bounding box center [295, 166] width 475 height 48
click at [303, 173] on div "Peak CPU 19 GHz Net CPU 46.00 GHz Cores 20 CPU Sockets 2" at bounding box center [295, 166] width 475 height 48
drag, startPoint x: 276, startPoint y: 166, endPoint x: 292, endPoint y: 166, distance: 16.0
click at [292, 166] on h4 "20" at bounding box center [287, 168] width 28 height 16
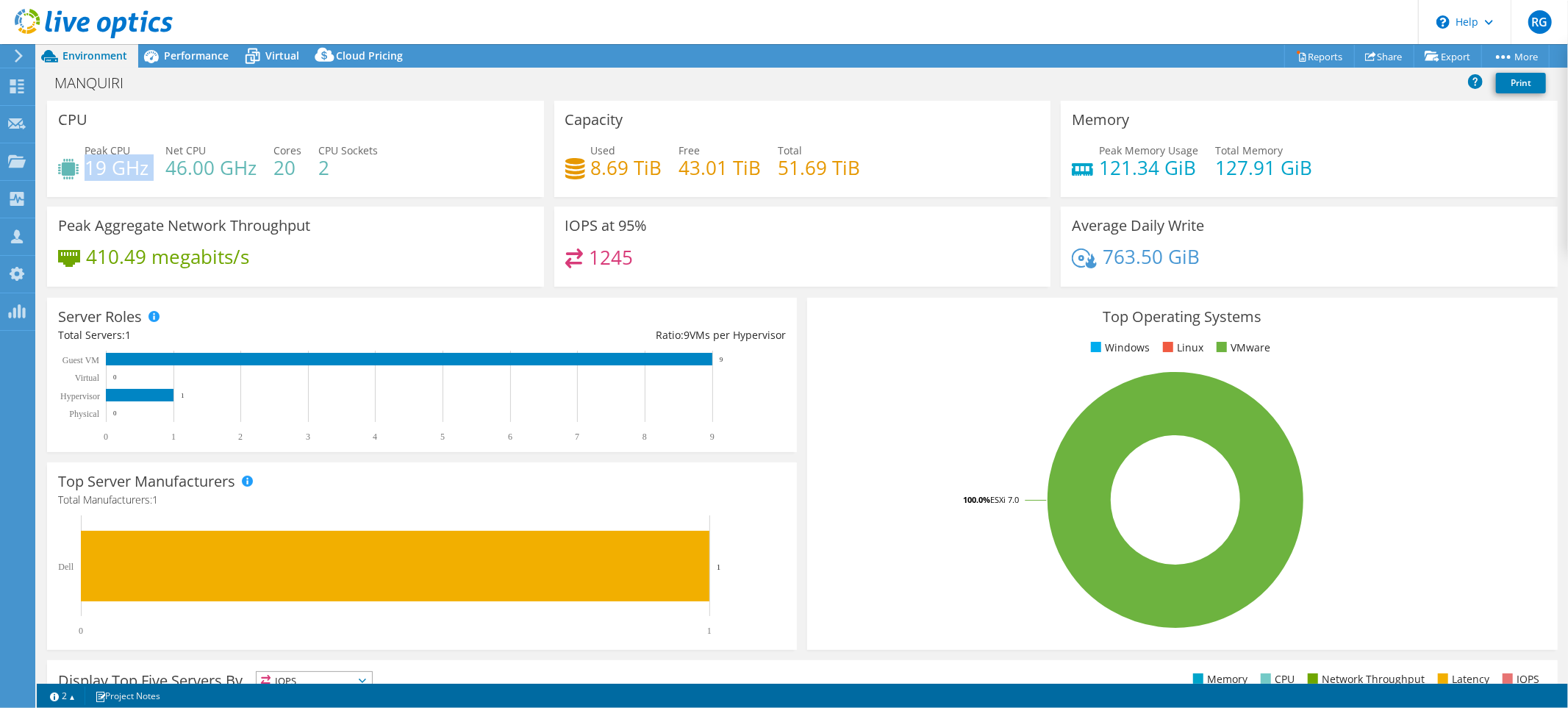
drag, startPoint x: 86, startPoint y: 164, endPoint x: 148, endPoint y: 168, distance: 62.1
click at [148, 168] on div "Peak CPU 19 GHz Net CPU 46.00 GHz Cores 20 CPU Sockets 2" at bounding box center [295, 166] width 475 height 48
click at [206, 54] on span "Performance" at bounding box center [196, 55] width 65 height 14
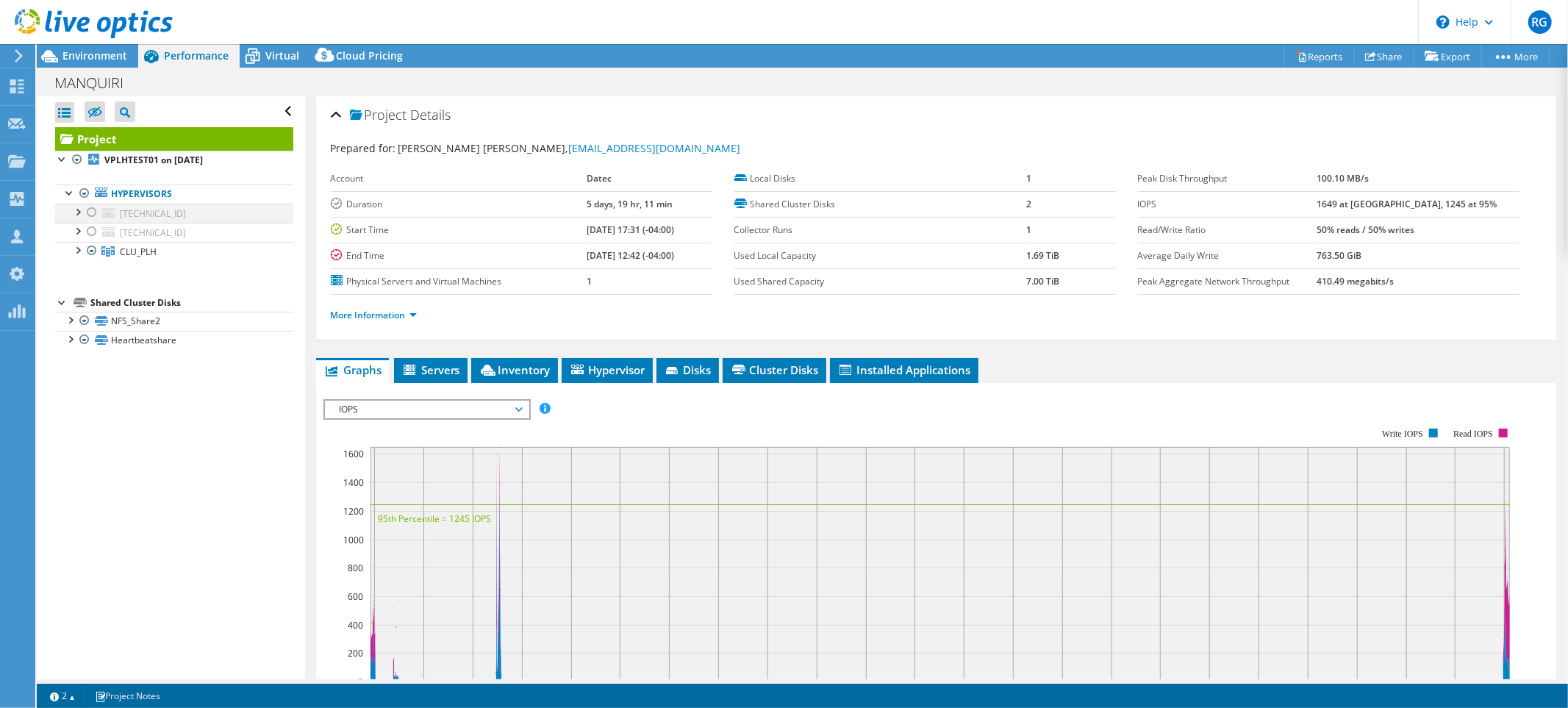
click at [93, 213] on div at bounding box center [92, 212] width 15 height 18
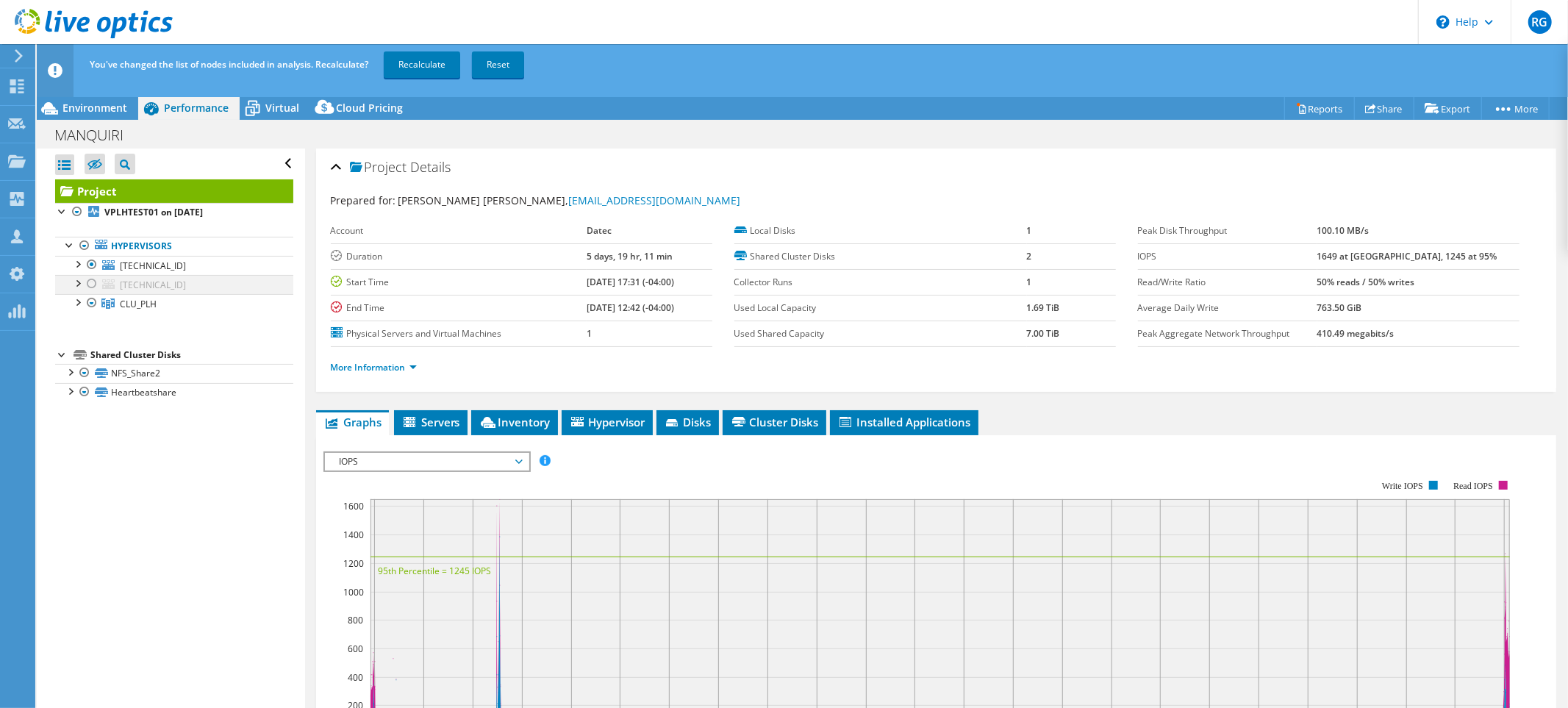
click at [93, 282] on div at bounding box center [92, 284] width 15 height 18
click at [75, 306] on div at bounding box center [78, 302] width 15 height 15
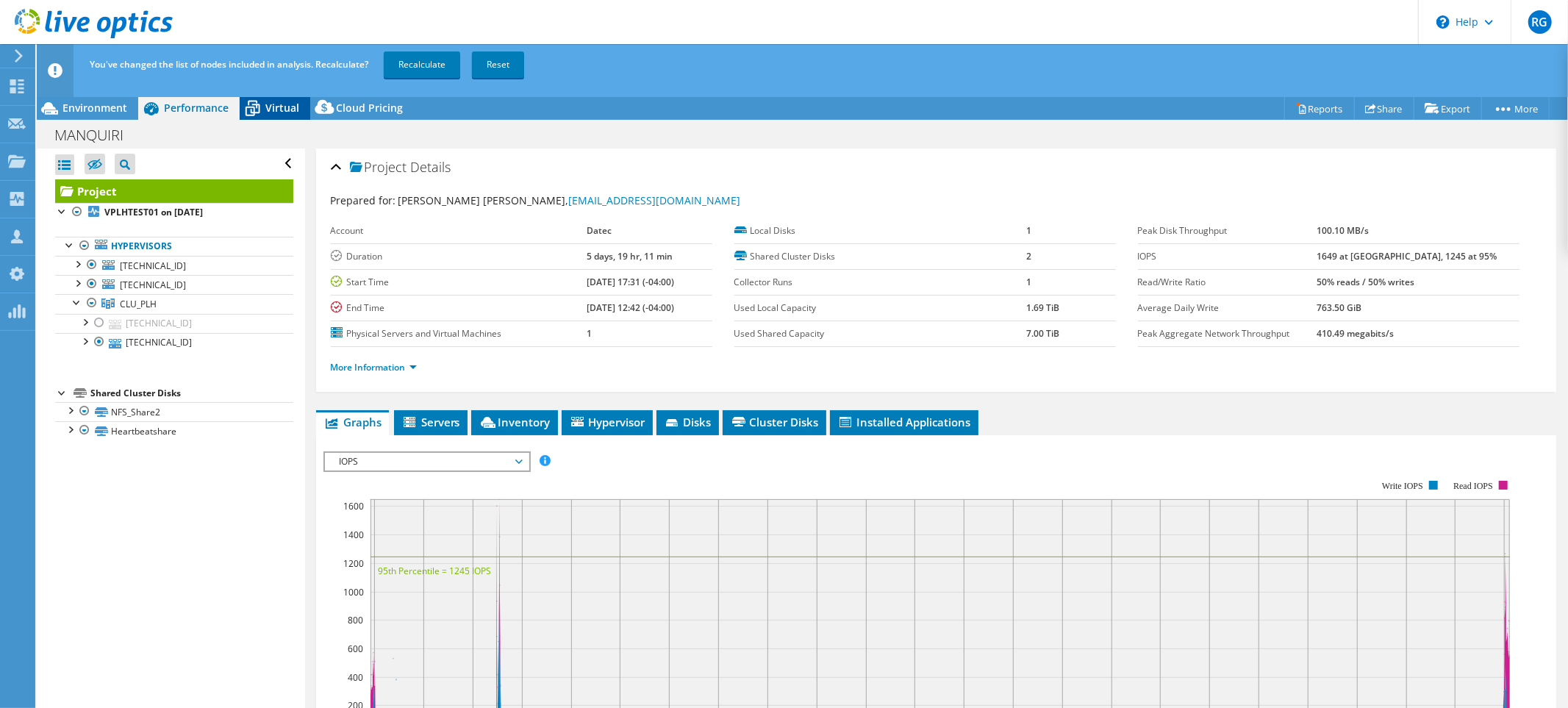
click at [271, 109] on span "Virtual" at bounding box center [282, 107] width 34 height 14
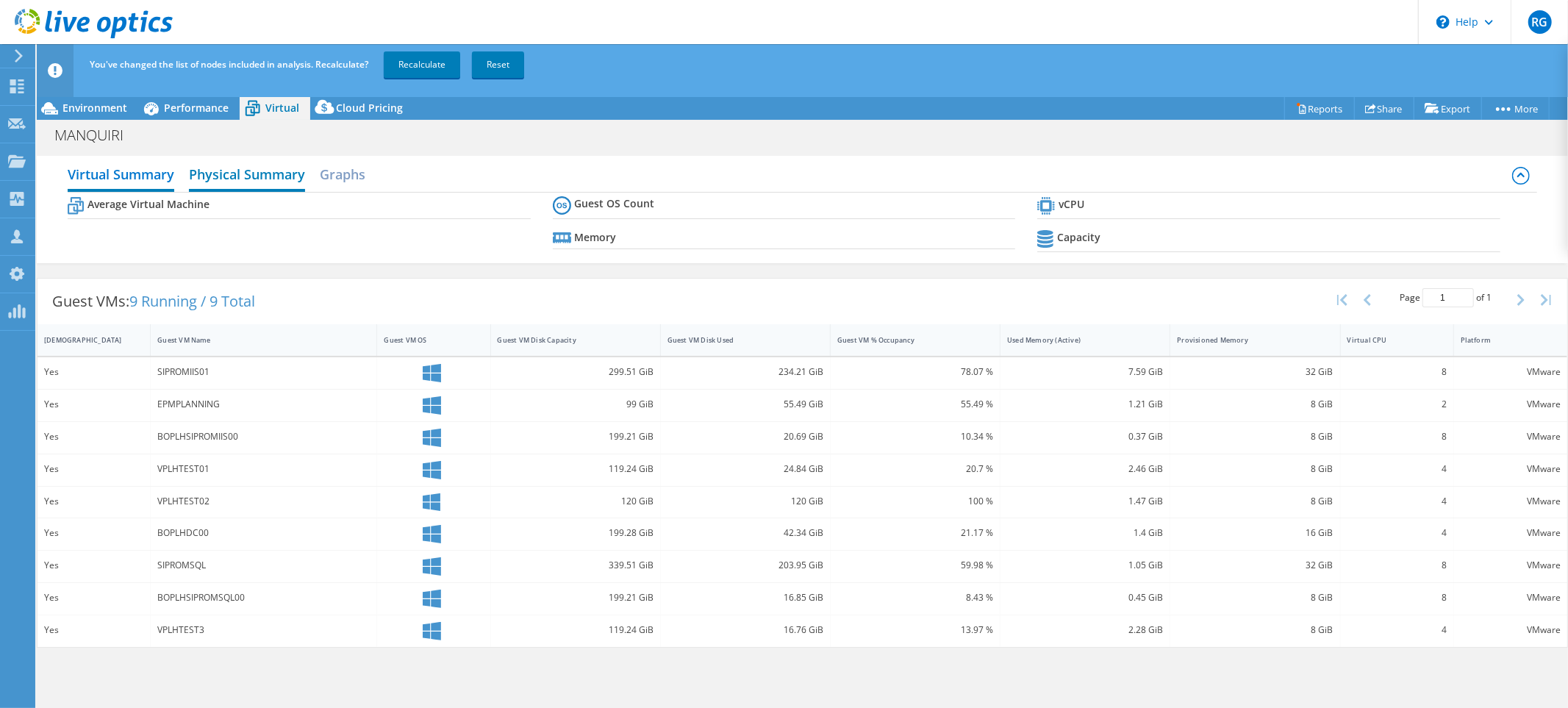
click at [259, 180] on h2 "Physical Summary" at bounding box center [247, 175] width 116 height 32
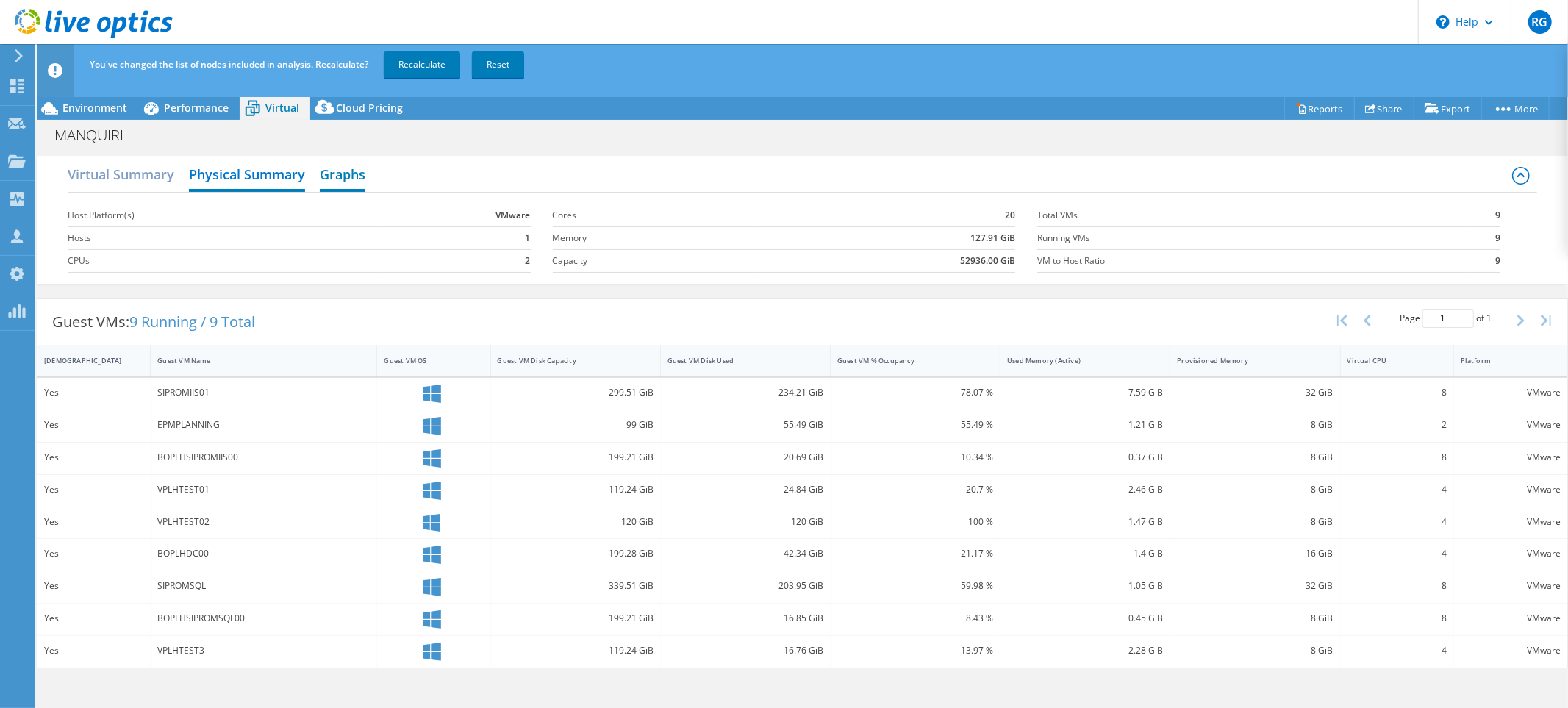
click at [356, 169] on h2 "Graphs" at bounding box center [342, 175] width 45 height 32
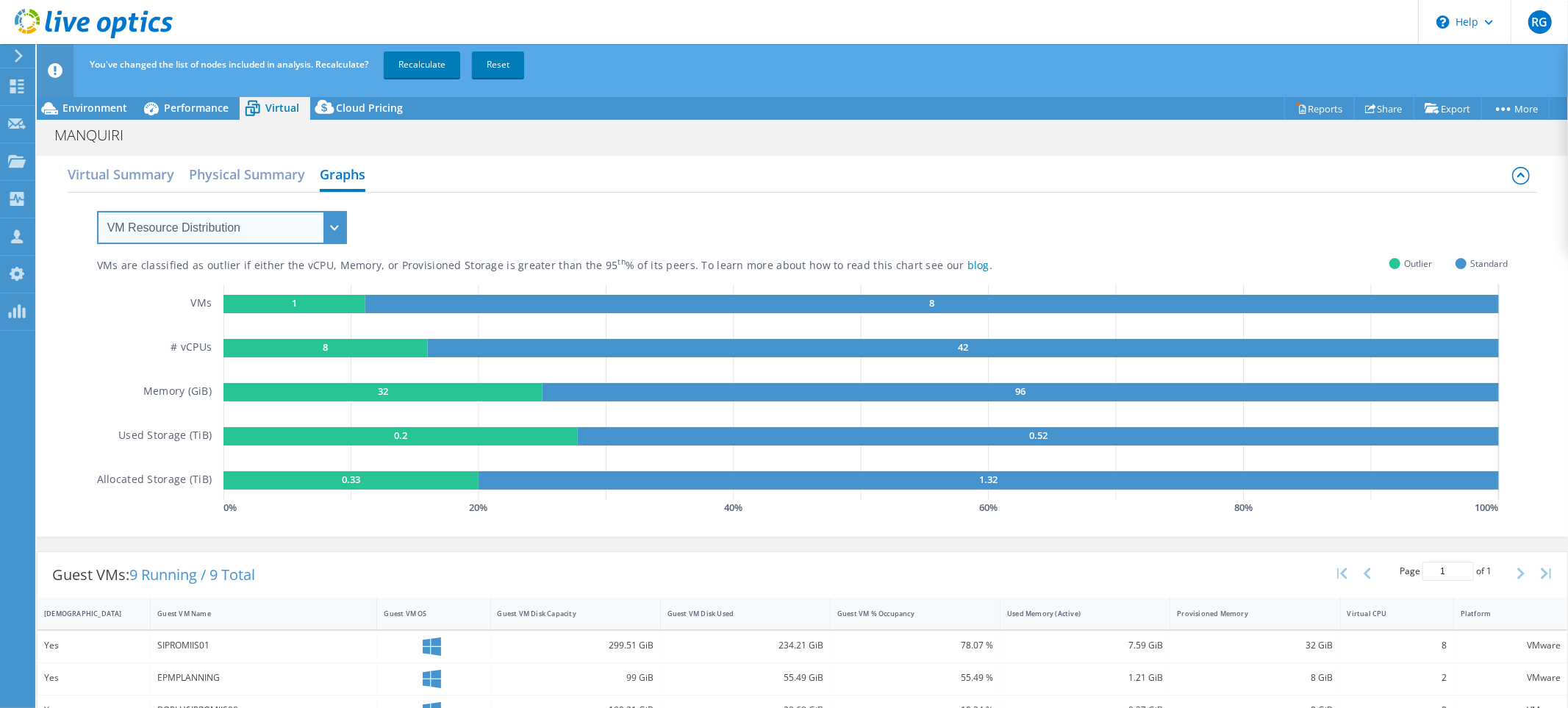
click at [332, 222] on select "VM Resource Distribution Provisioning Contrast Over Provisioning" at bounding box center [221, 227] width 250 height 33
click at [97, 211] on select "VM Resource Distribution Provisioning Contrast Over Provisioning" at bounding box center [221, 227] width 250 height 33
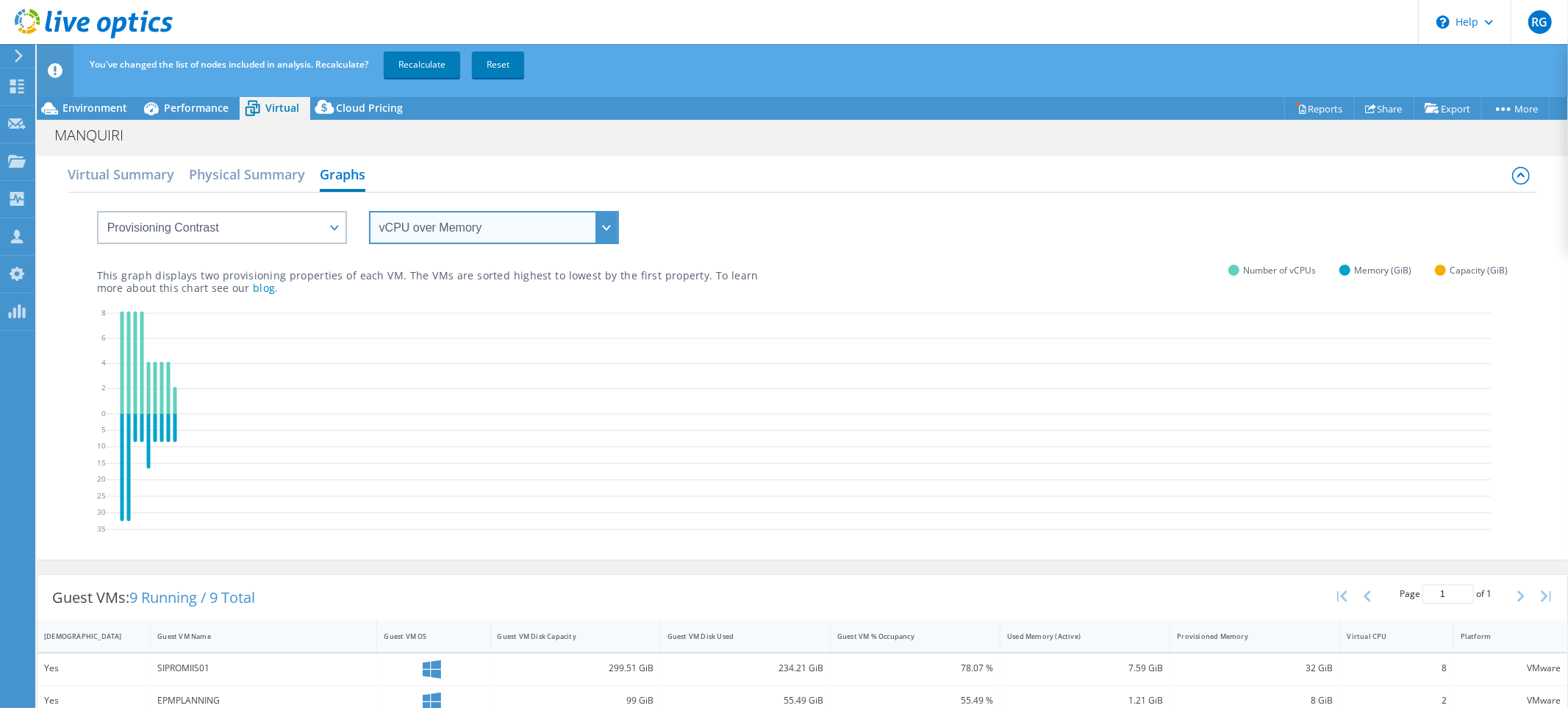
click at [513, 231] on select "vCPU over Memory vCPU over Capacity Memory over vCPU Memory over Capacity Capac…" at bounding box center [493, 227] width 250 height 33
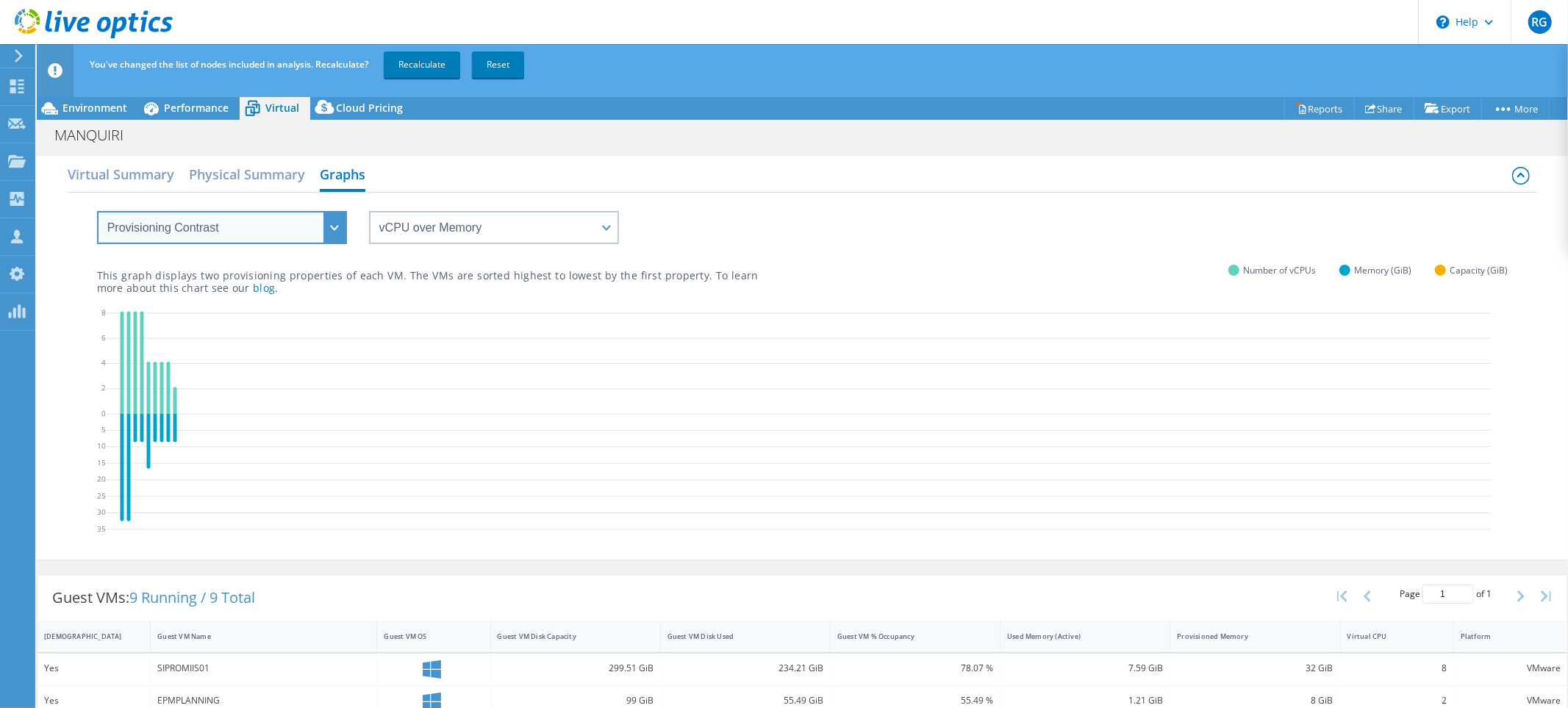
click at [341, 223] on select "VM Resource Distribution Provisioning Contrast Over Provisioning" at bounding box center [221, 227] width 250 height 33
select select "Over Provisioning"
click at [97, 211] on select "VM Resource Distribution Provisioning Contrast Over Provisioning" at bounding box center [221, 227] width 250 height 33
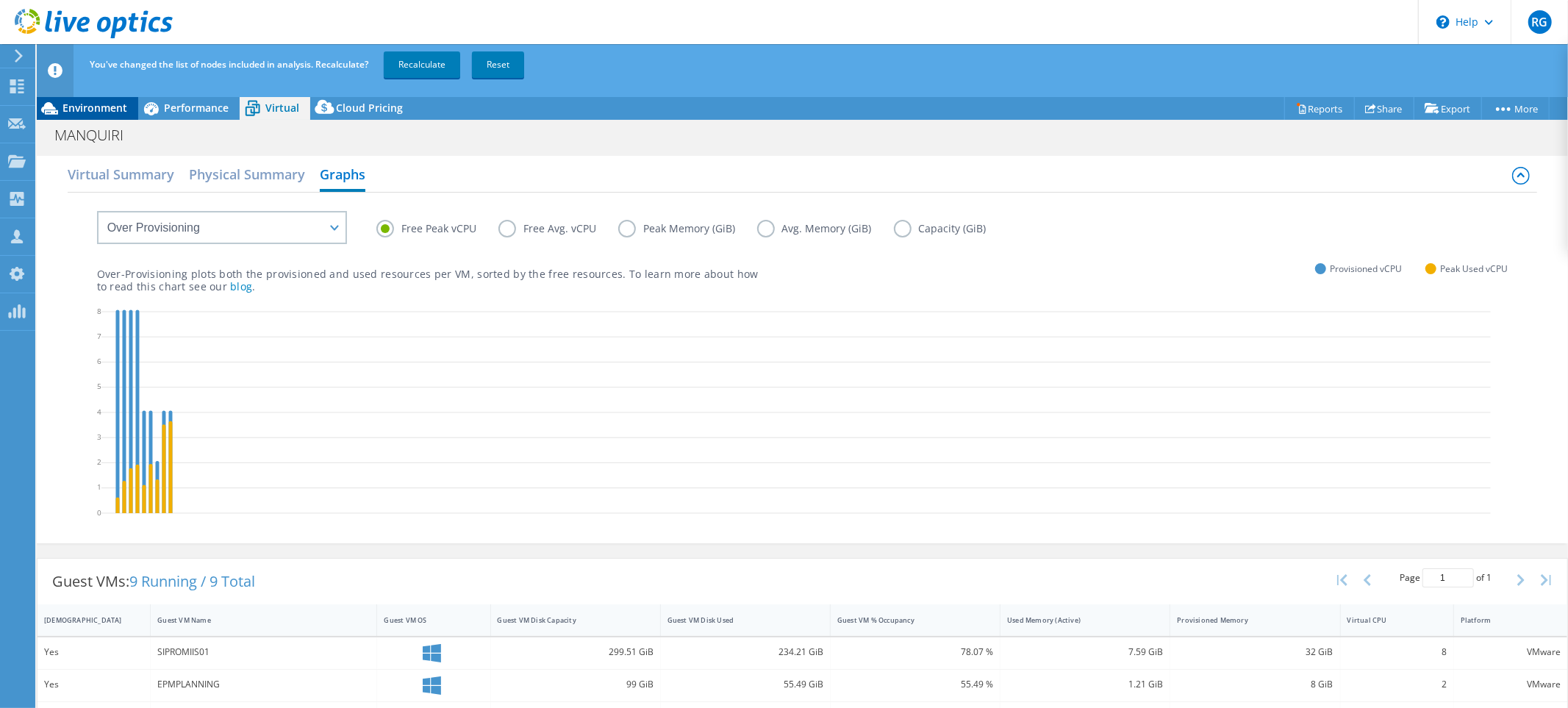
click at [109, 113] on span "Environment" at bounding box center [95, 107] width 65 height 14
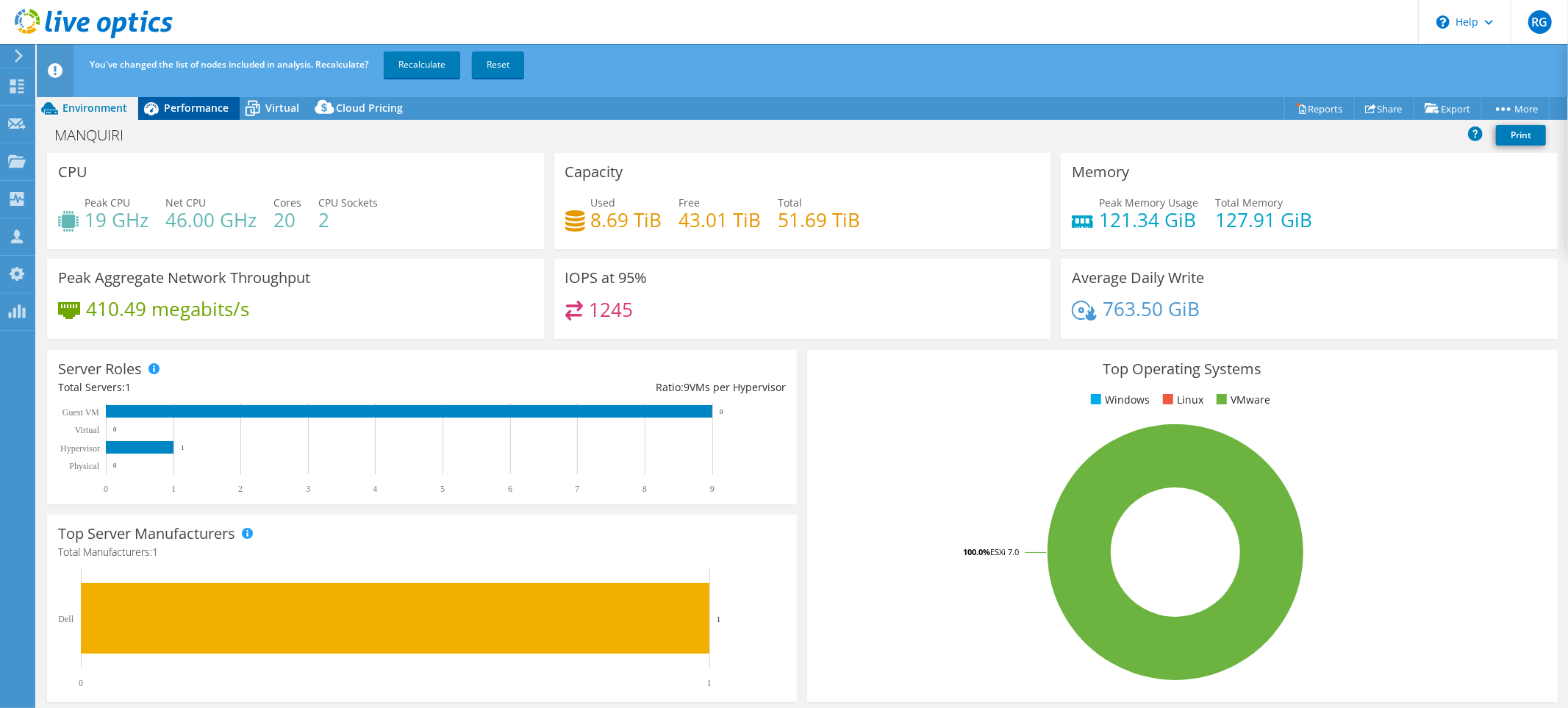
click at [195, 111] on span "Performance" at bounding box center [196, 107] width 65 height 14
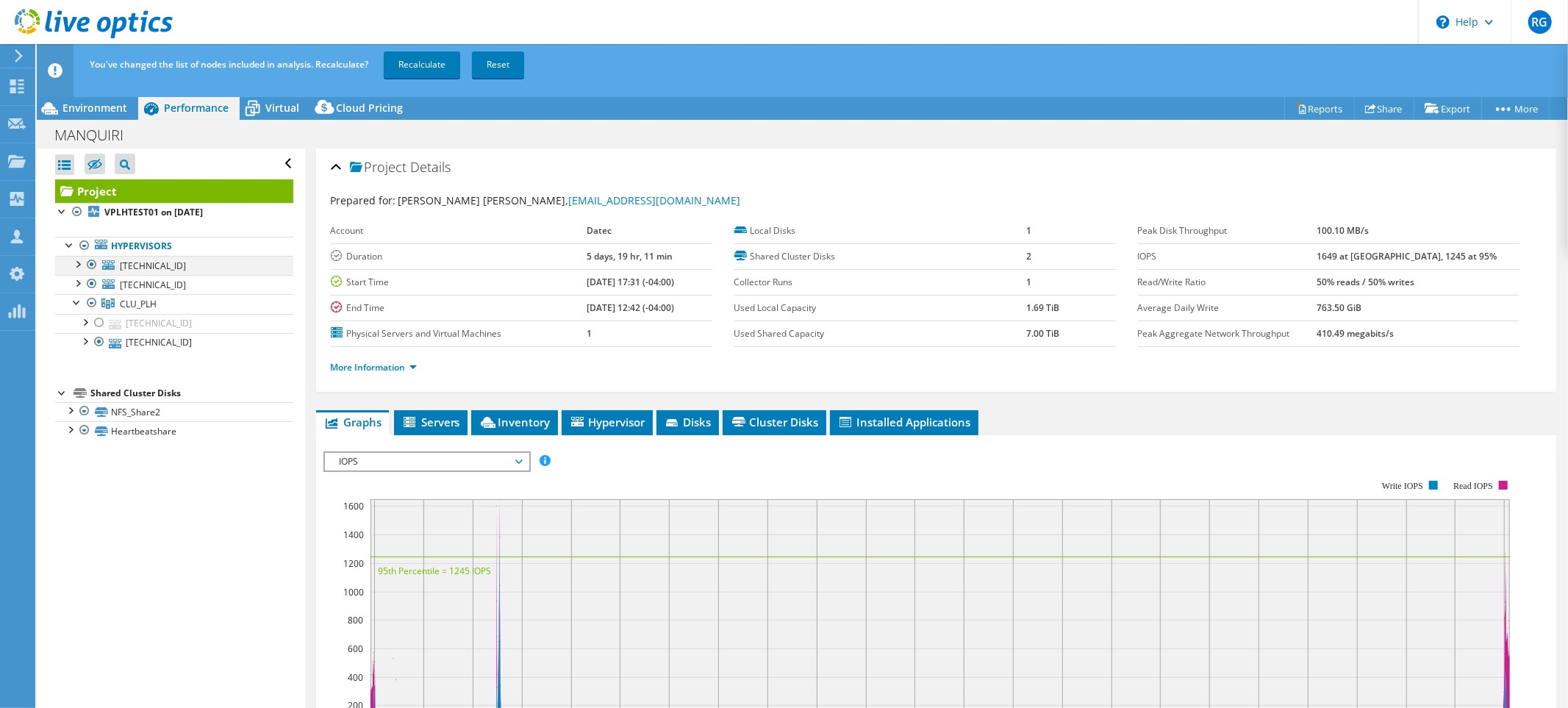
click at [80, 265] on div at bounding box center [78, 263] width 15 height 15
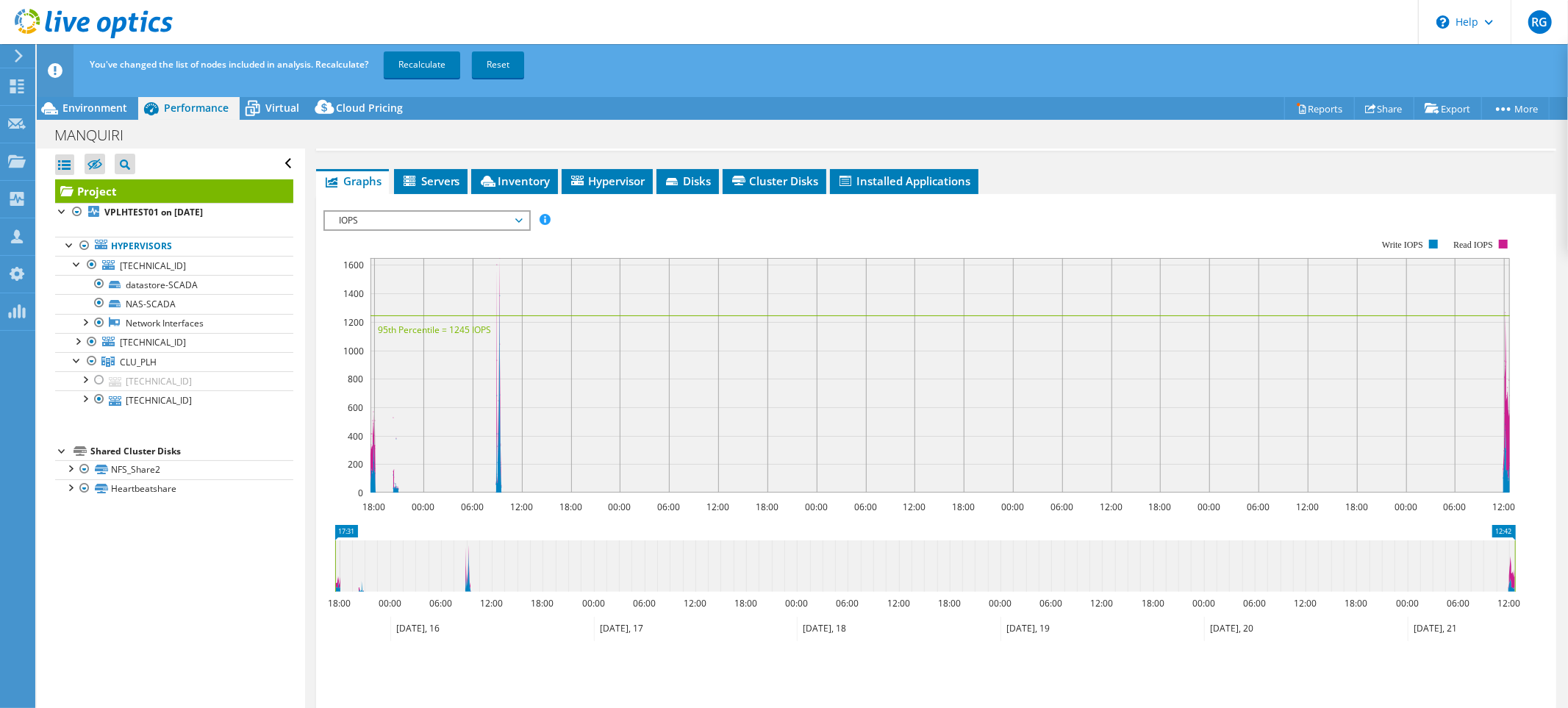
scroll to position [157, 0]
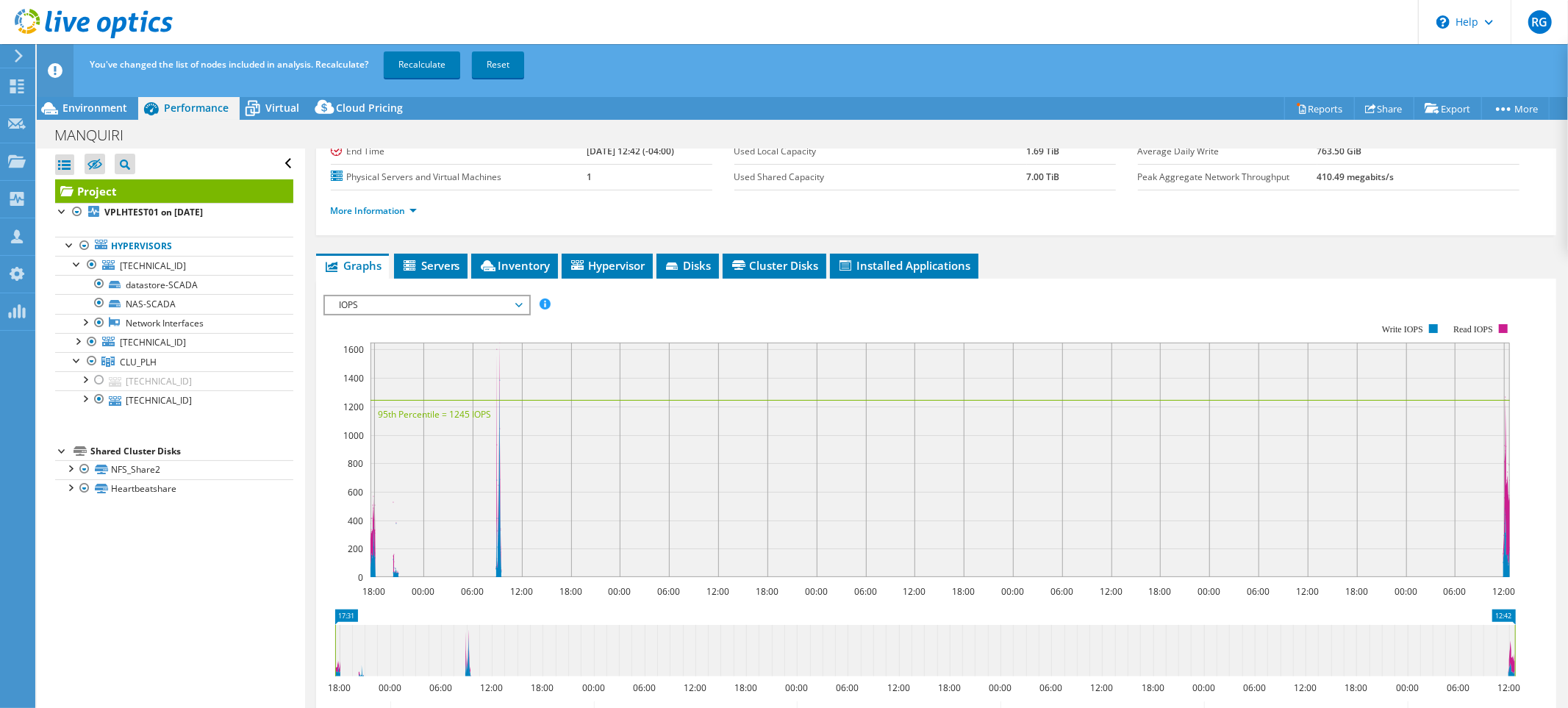
click at [476, 304] on span "IOPS" at bounding box center [427, 306] width 189 height 18
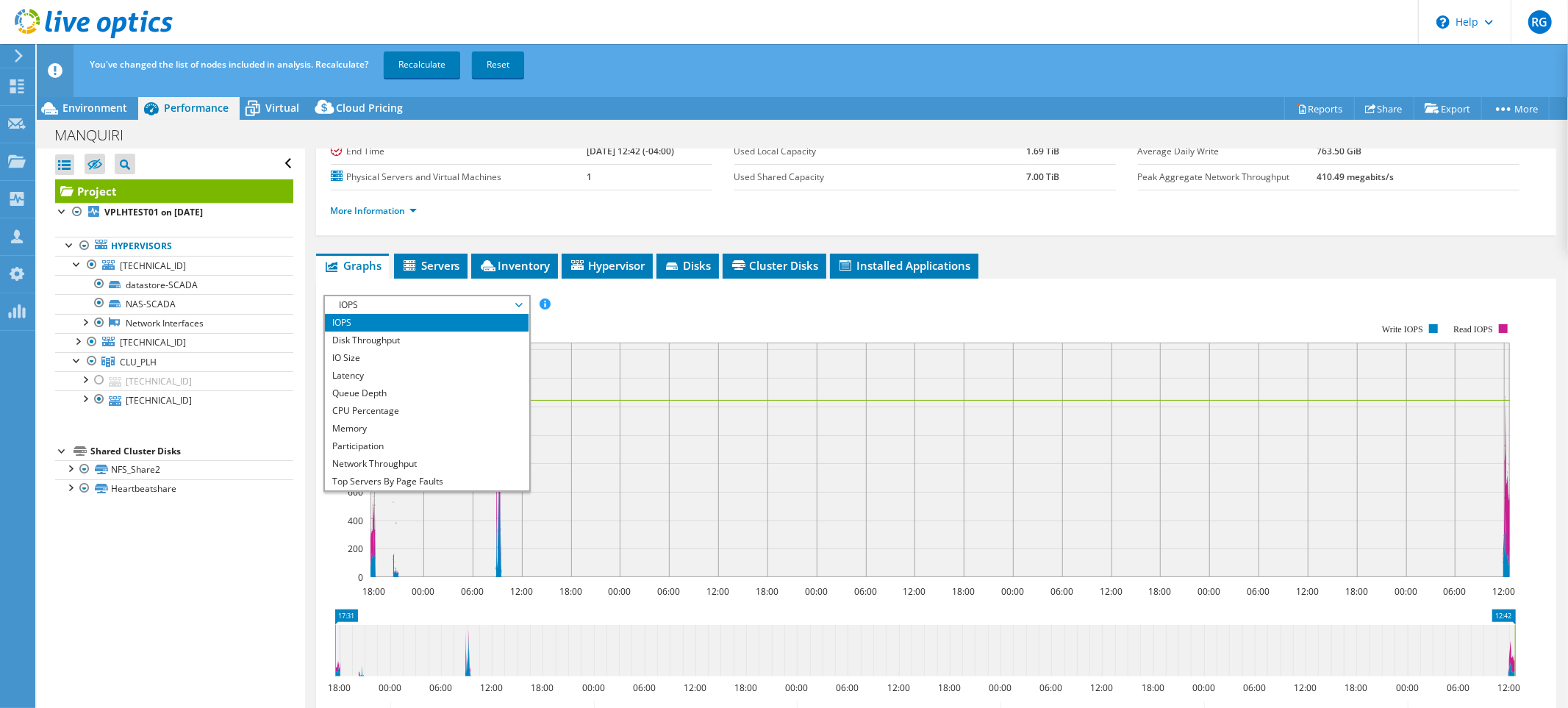
click at [611, 309] on rect at bounding box center [920, 450] width 1192 height 294
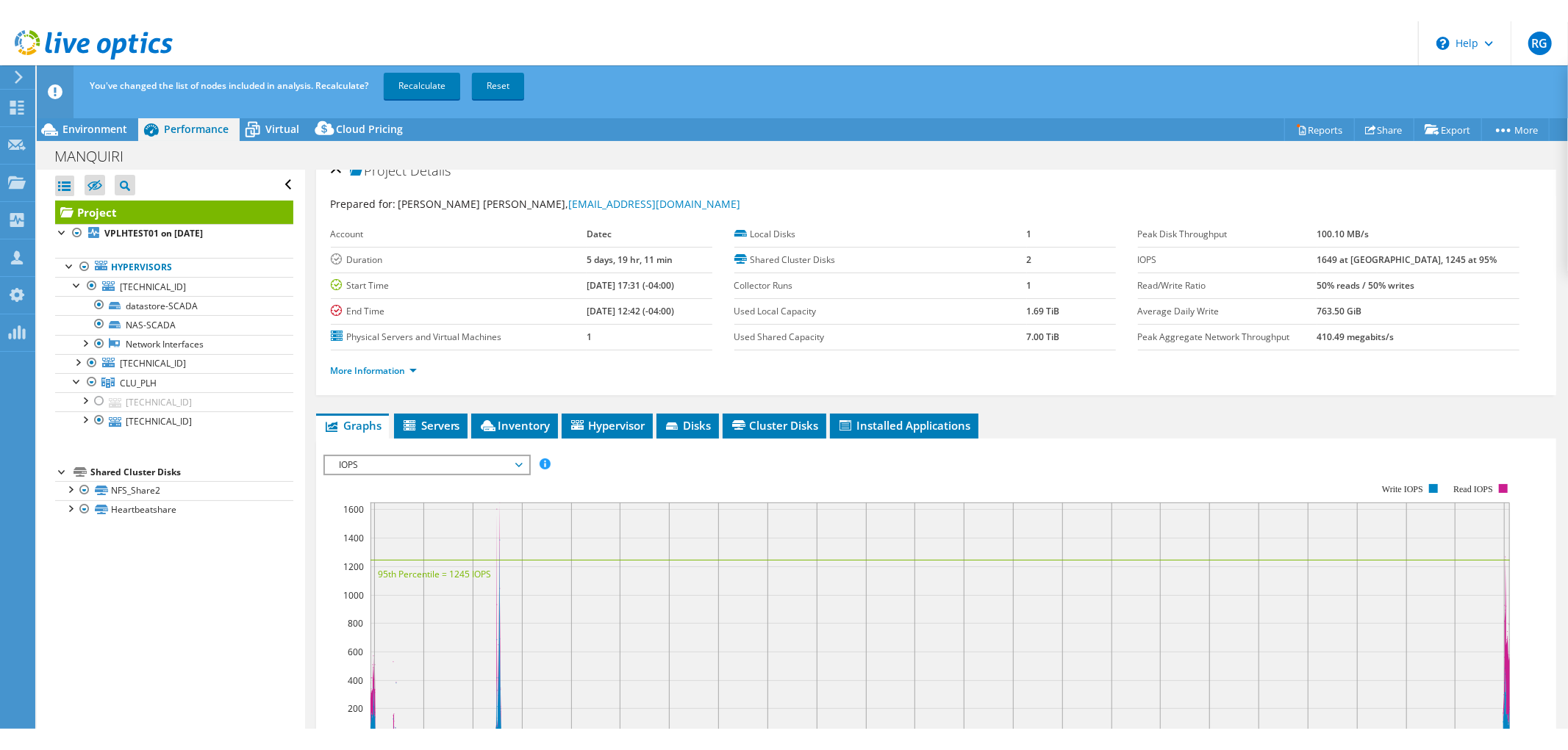
scroll to position [0, 0]
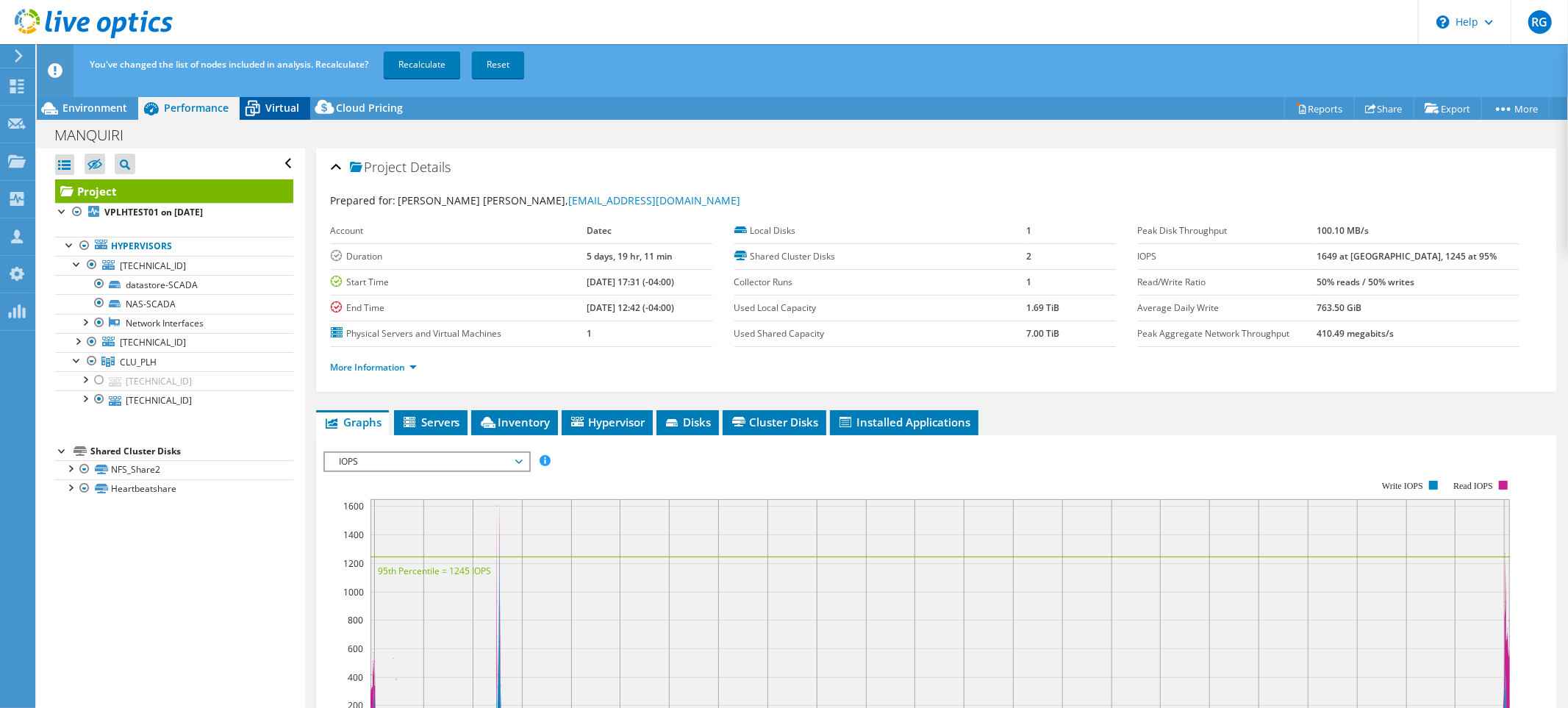
click at [281, 110] on span "Virtual" at bounding box center [282, 107] width 34 height 14
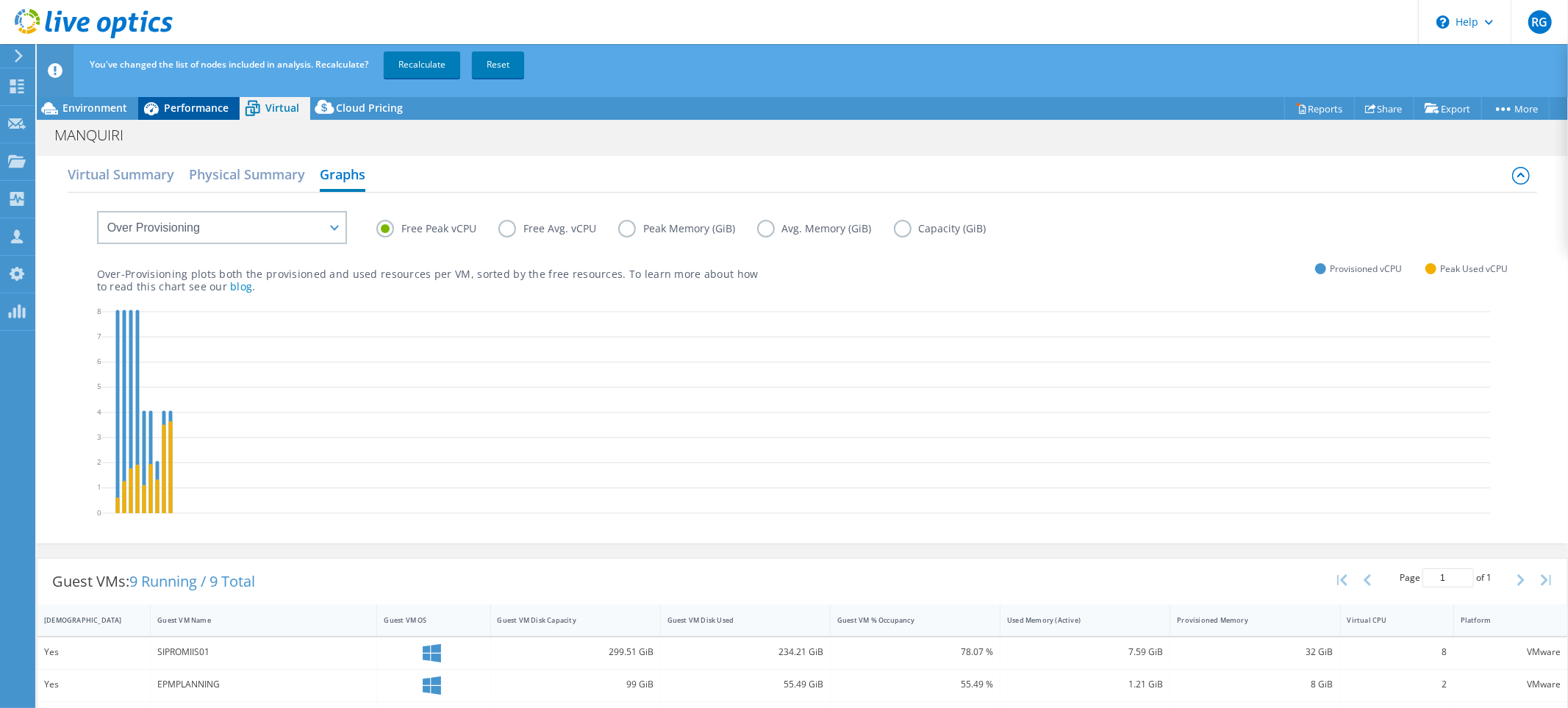
click at [215, 112] on span "Performance" at bounding box center [196, 107] width 65 height 14
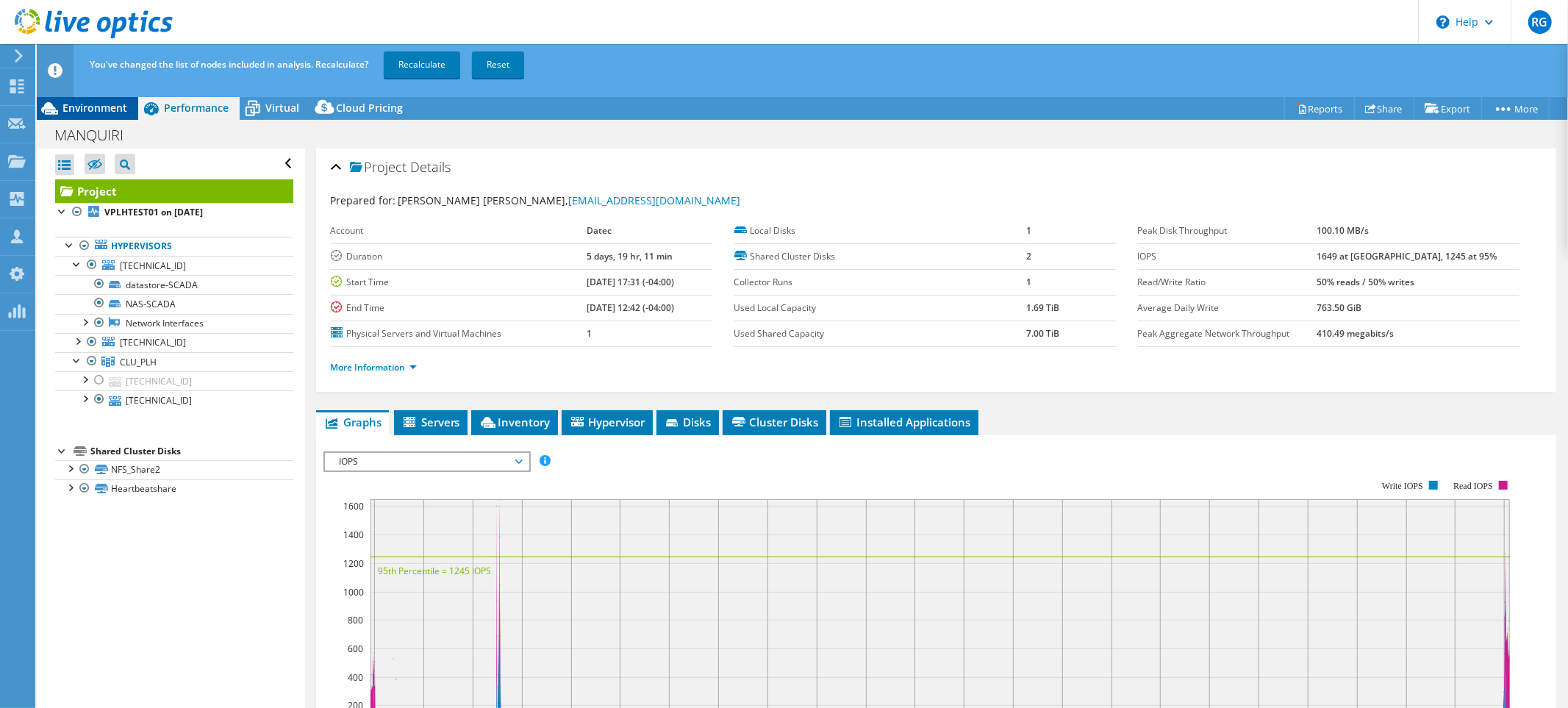
click at [101, 112] on span "Environment" at bounding box center [95, 107] width 65 height 14
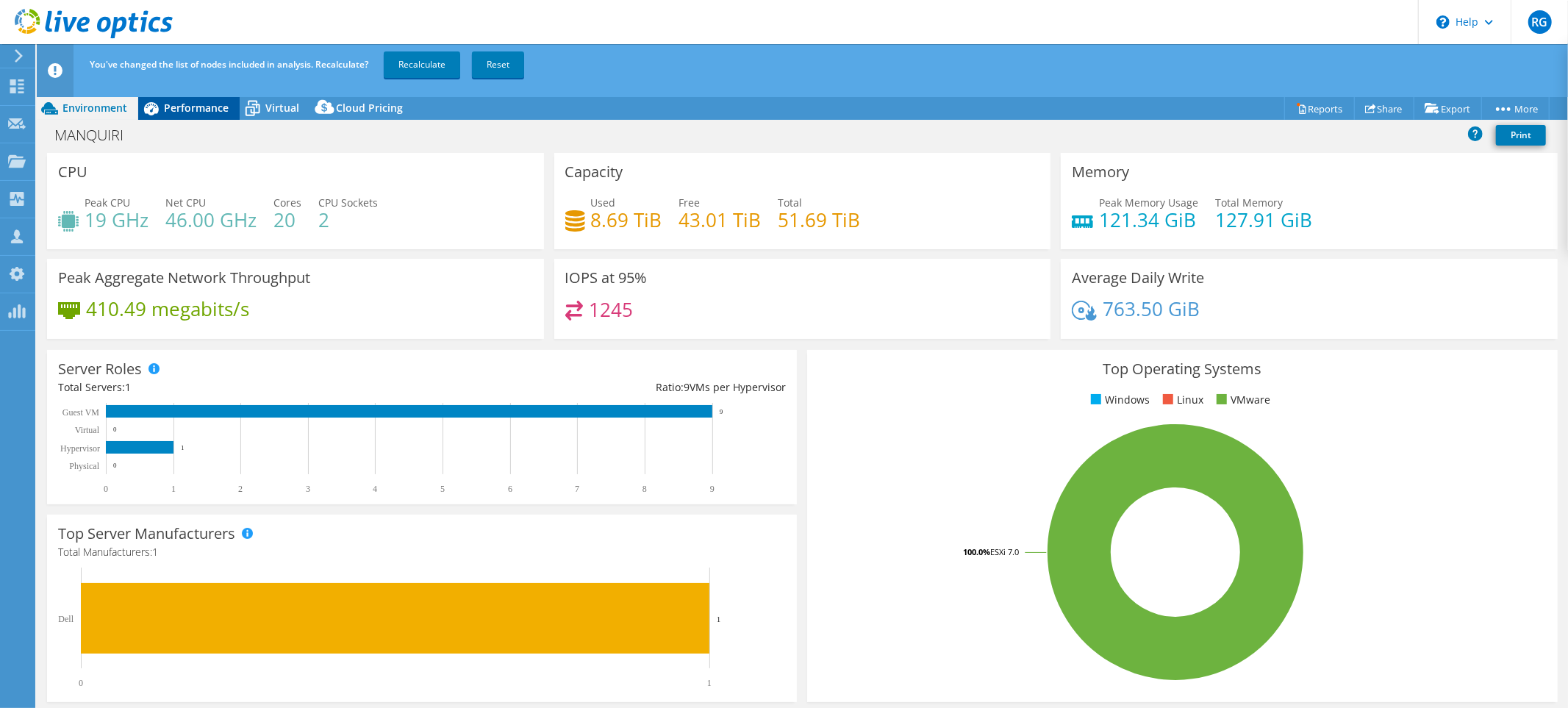
click at [195, 115] on div "Performance" at bounding box center [189, 108] width 101 height 24
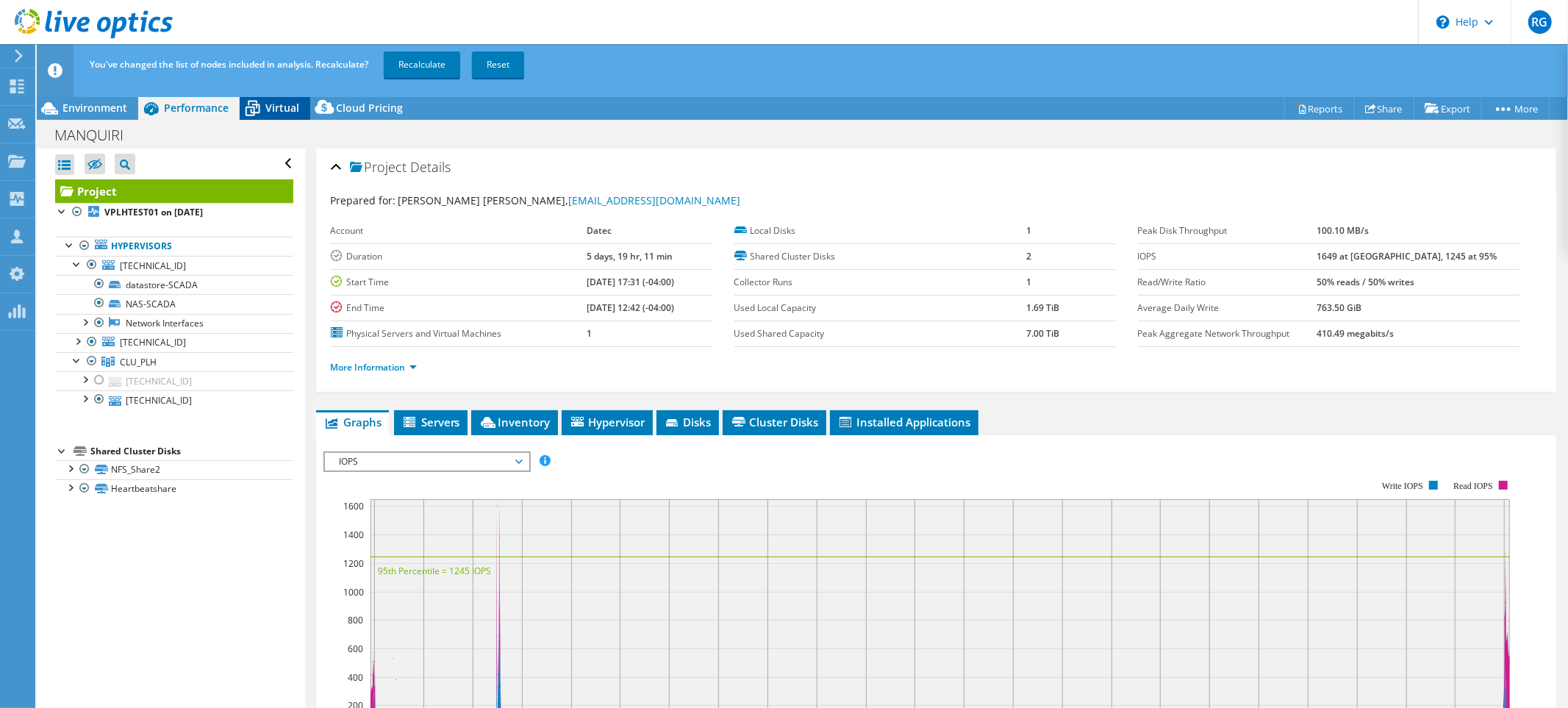
click at [280, 107] on span "Virtual" at bounding box center [282, 107] width 34 height 14
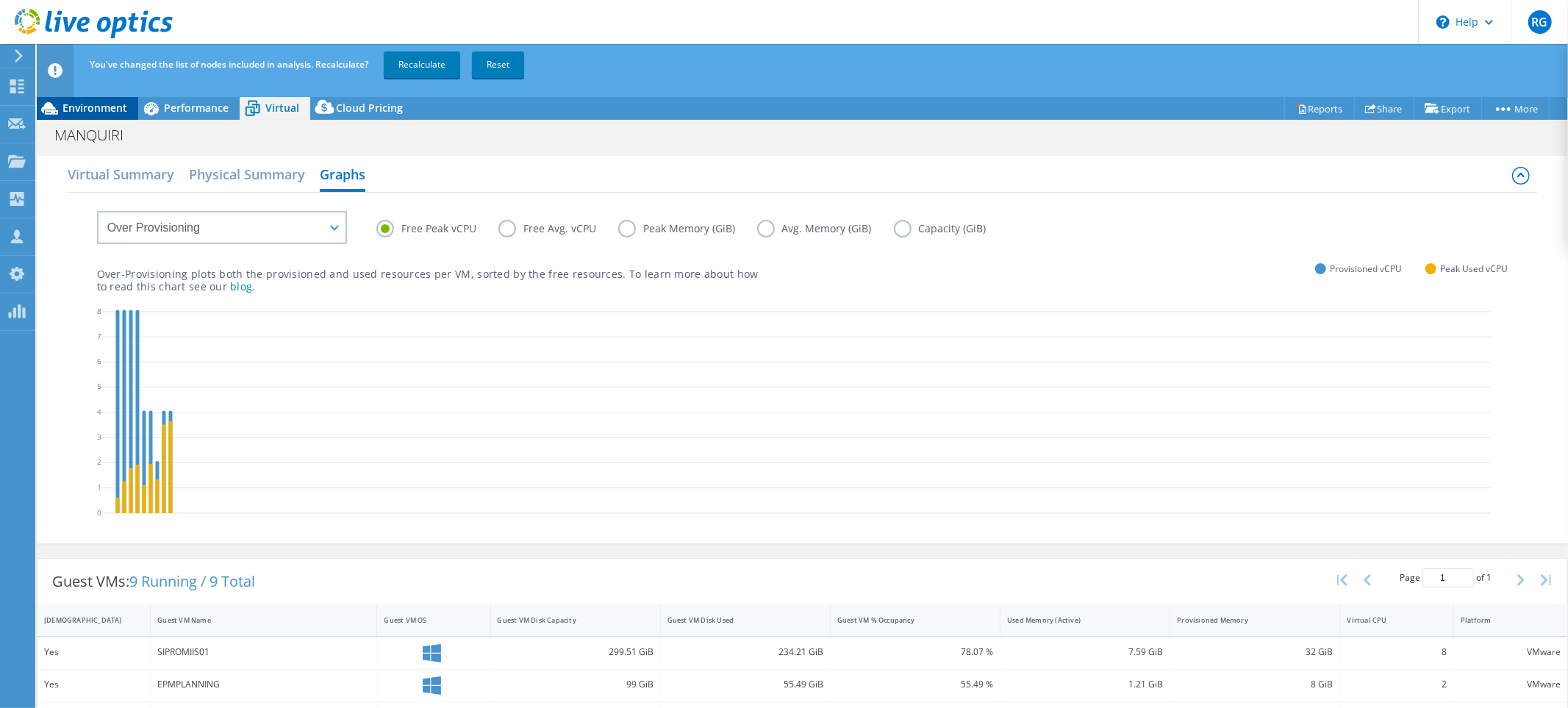
click at [107, 104] on span "Environment" at bounding box center [95, 107] width 65 height 14
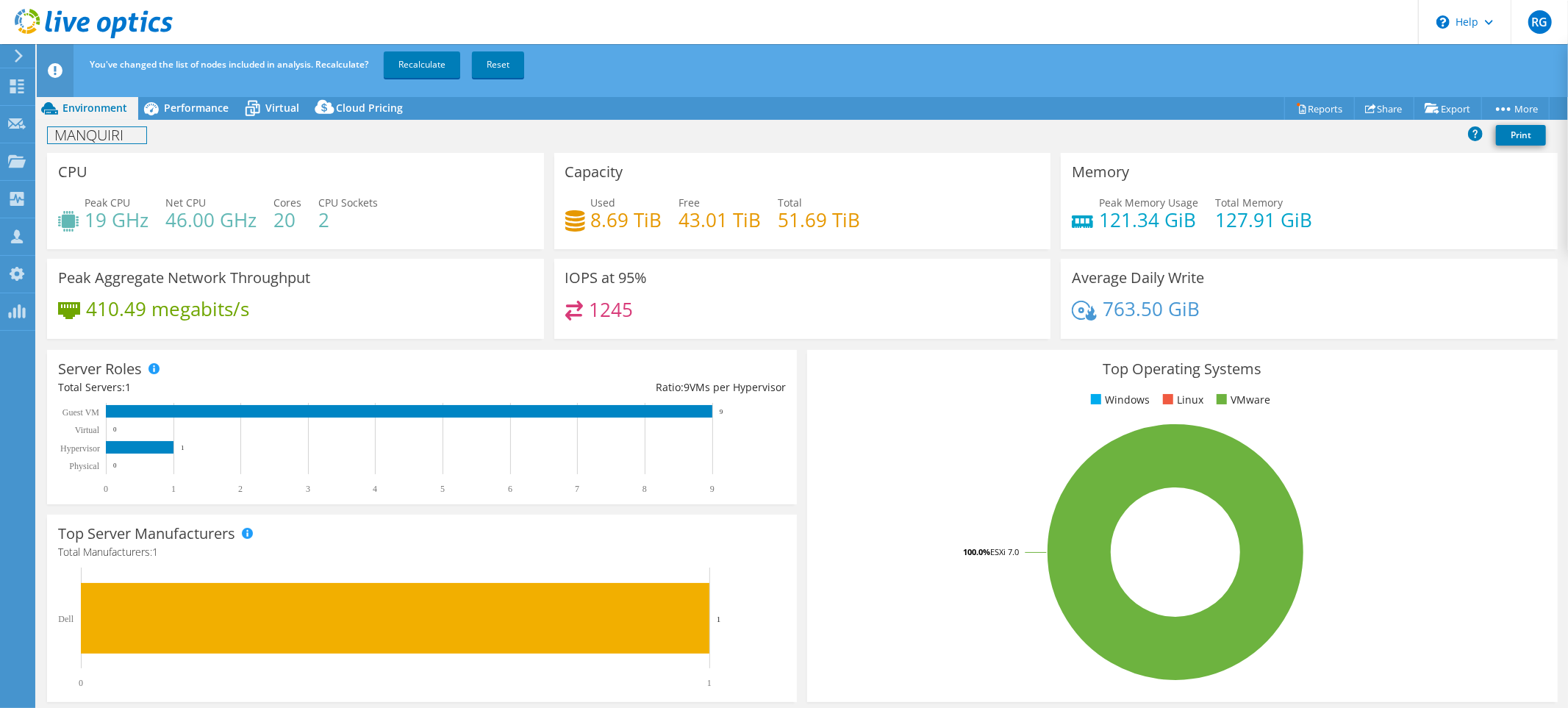
click at [136, 137] on h1 "MANQUIRI" at bounding box center [97, 136] width 98 height 16
click at [244, 139] on div "MANQUIRI Print" at bounding box center [802, 135] width 1531 height 28
click at [349, 166] on div "CPU Peak CPU 19 GHz Net CPU 46.00 GHz Cores 20 CPU Sockets 2" at bounding box center [295, 200] width 497 height 96
